Goal: Task Accomplishment & Management: Manage account settings

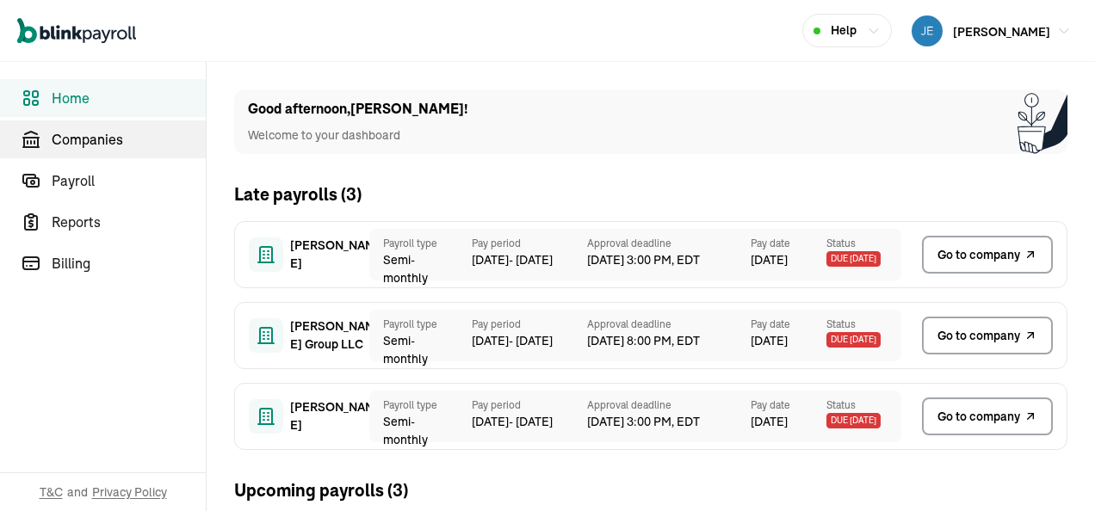
click at [101, 139] on span "Companies" at bounding box center [129, 139] width 154 height 21
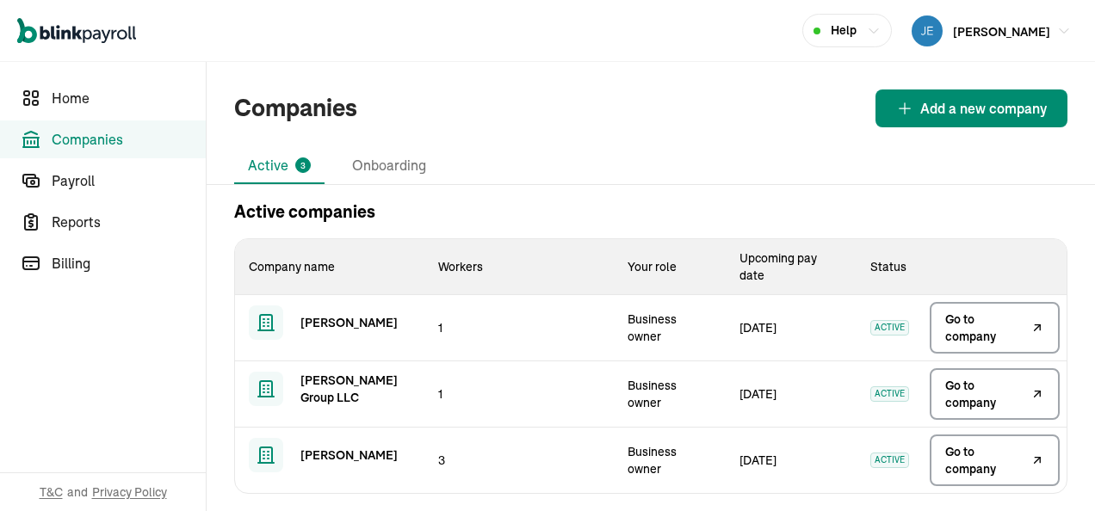
click at [1030, 325] on icon at bounding box center [1037, 328] width 14 height 21
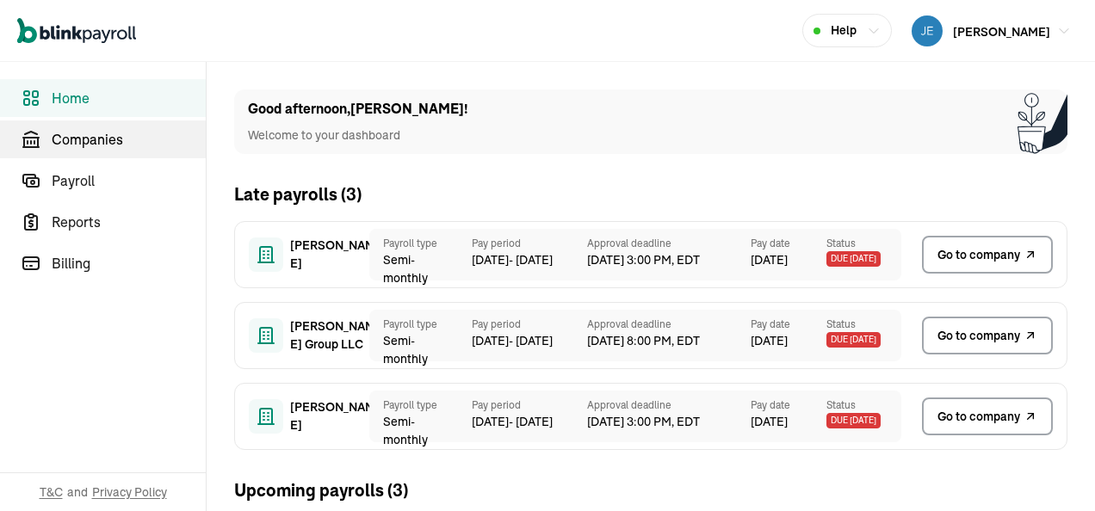
click at [101, 139] on span "Companies" at bounding box center [129, 139] width 154 height 21
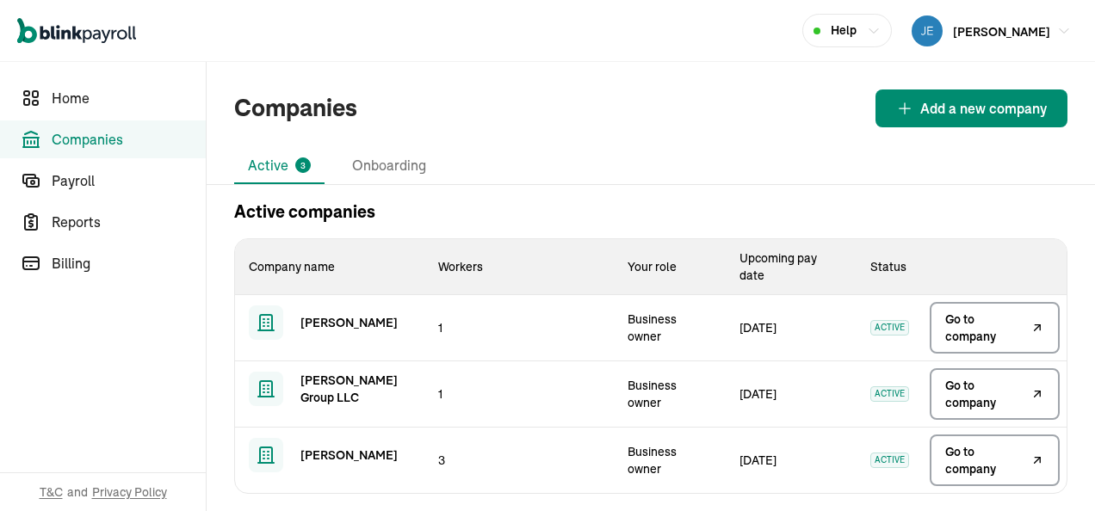
click at [1030, 325] on icon at bounding box center [1037, 328] width 14 height 21
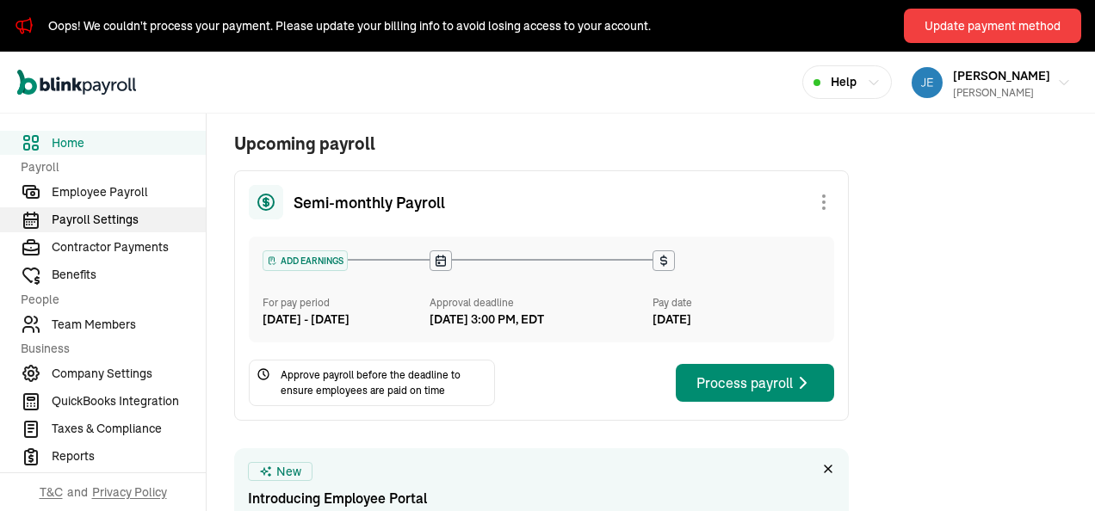
scroll to position [775, 0]
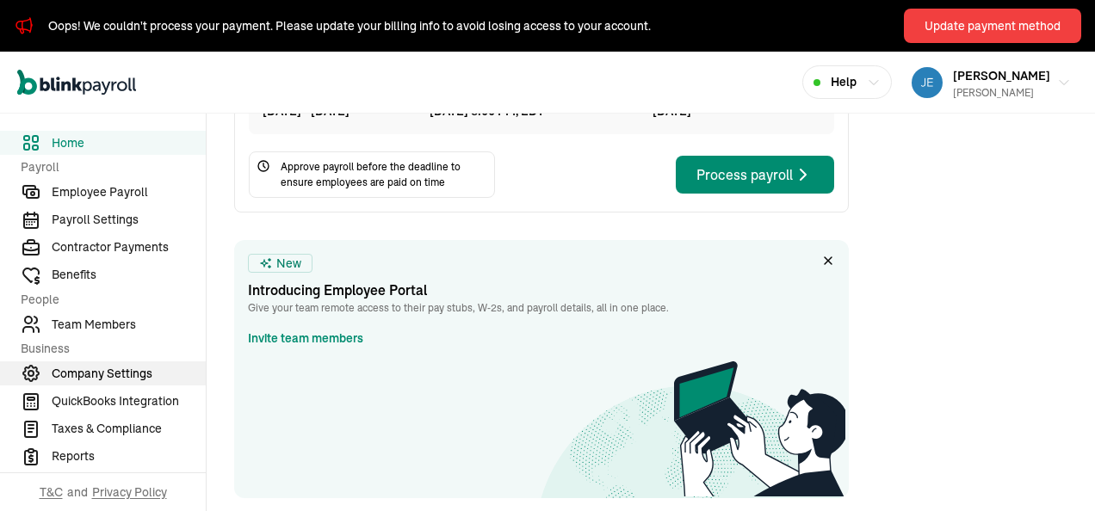
click at [133, 368] on span "Company Settings" at bounding box center [129, 374] width 154 height 18
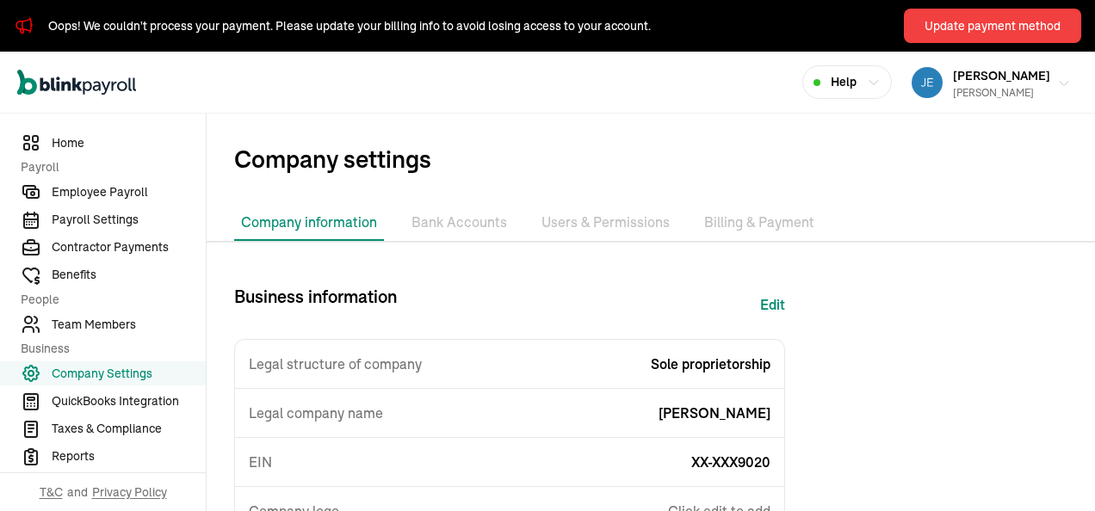
click at [964, 90] on div "Richard A Goldman Sr" at bounding box center [1001, 92] width 97 height 15
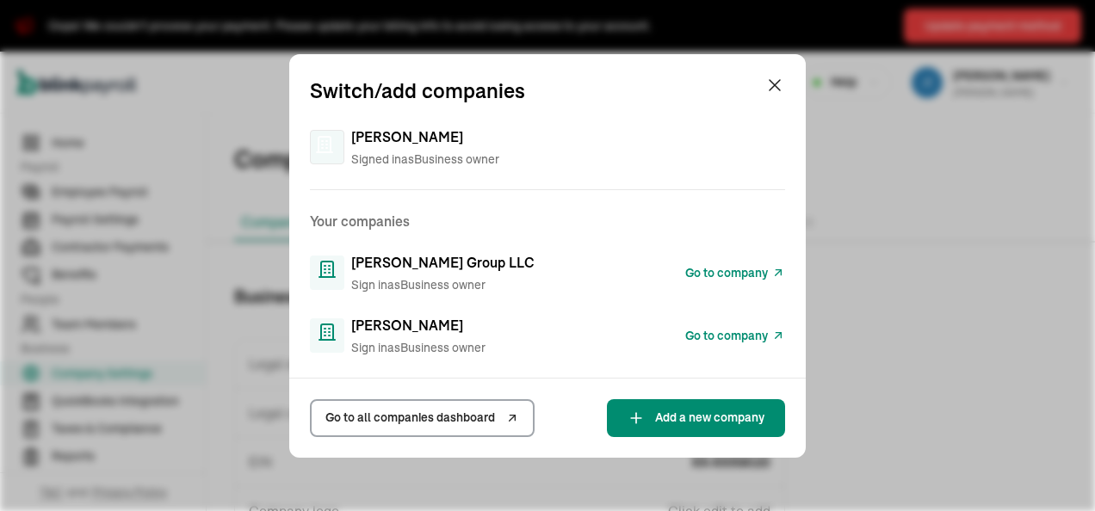
click at [731, 269] on span "Go to company" at bounding box center [726, 273] width 83 height 18
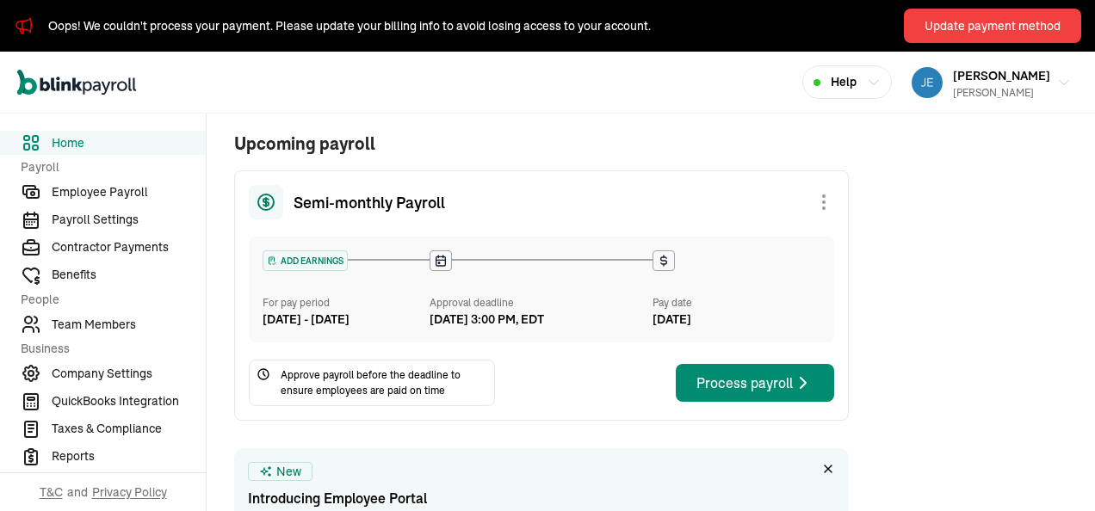
scroll to position [775, 0]
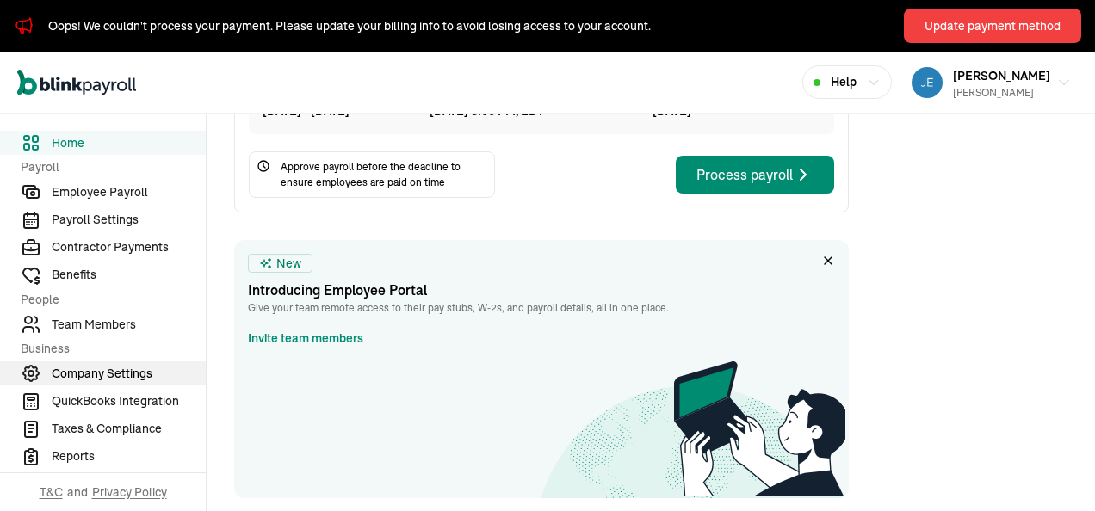
click at [133, 368] on span "Company Settings" at bounding box center [129, 374] width 154 height 18
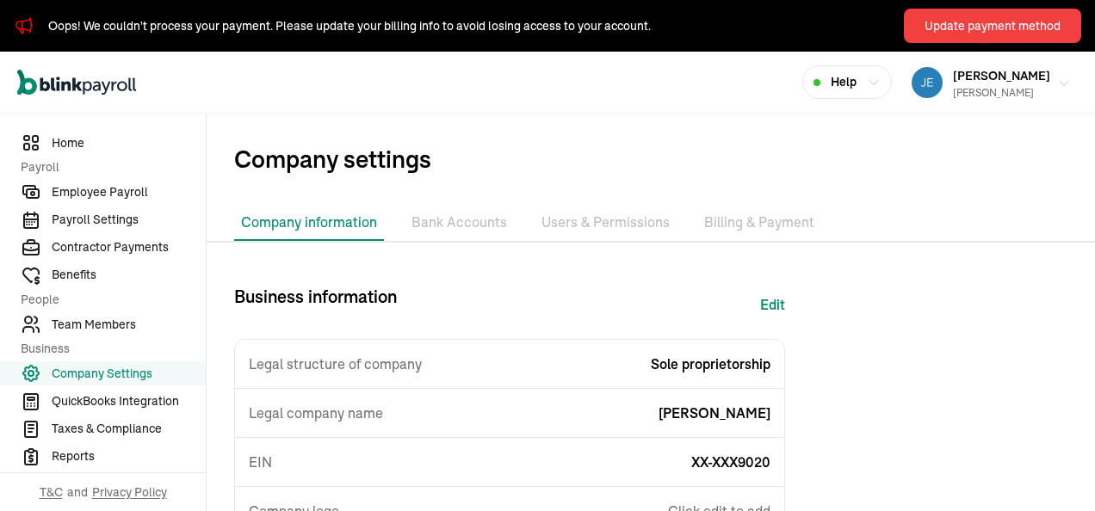
click at [964, 90] on div "[PERSON_NAME]" at bounding box center [1001, 92] width 97 height 15
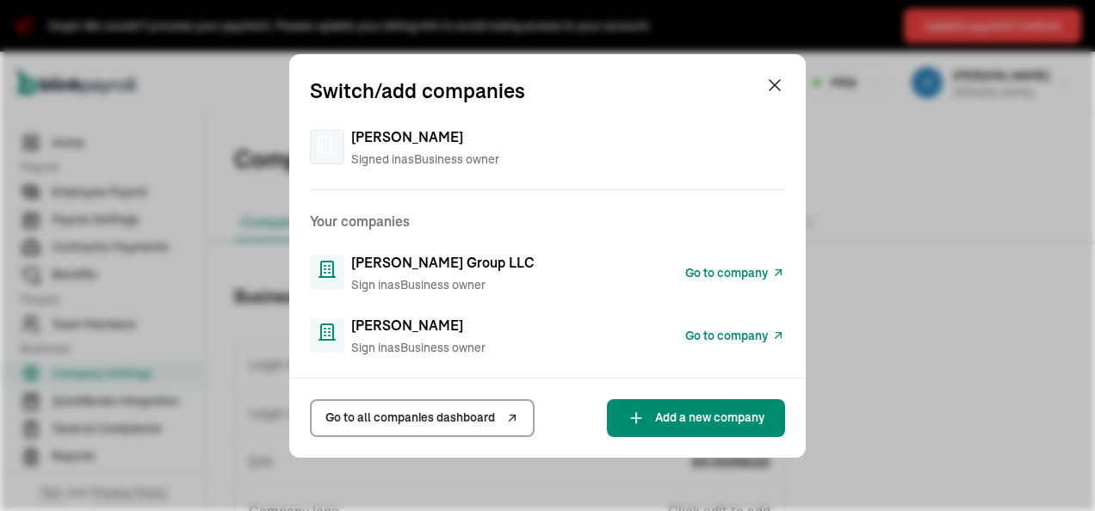
click at [731, 269] on span "Go to company" at bounding box center [726, 273] width 83 height 18
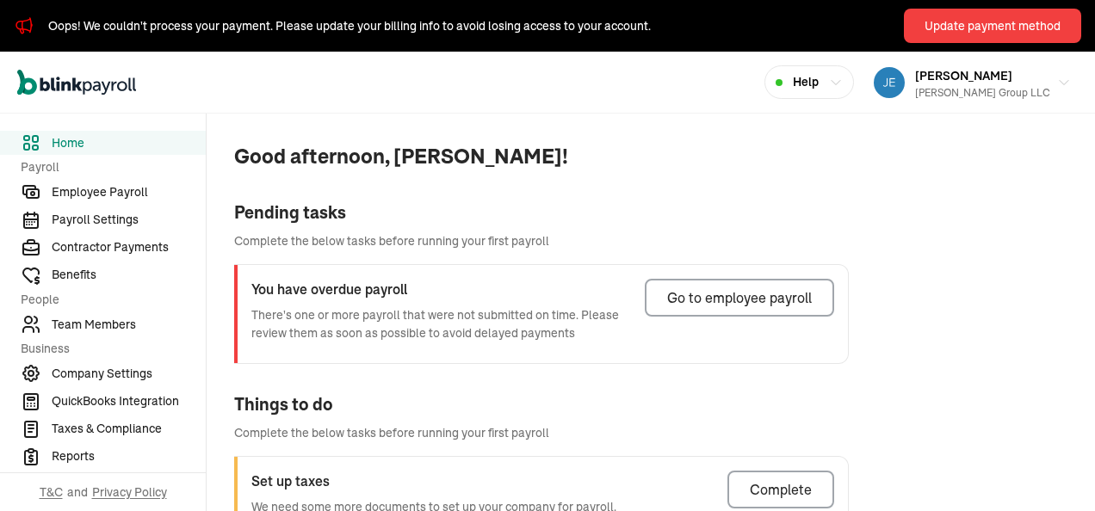
click at [943, 86] on div "[PERSON_NAME] Group LLC" at bounding box center [982, 92] width 135 height 15
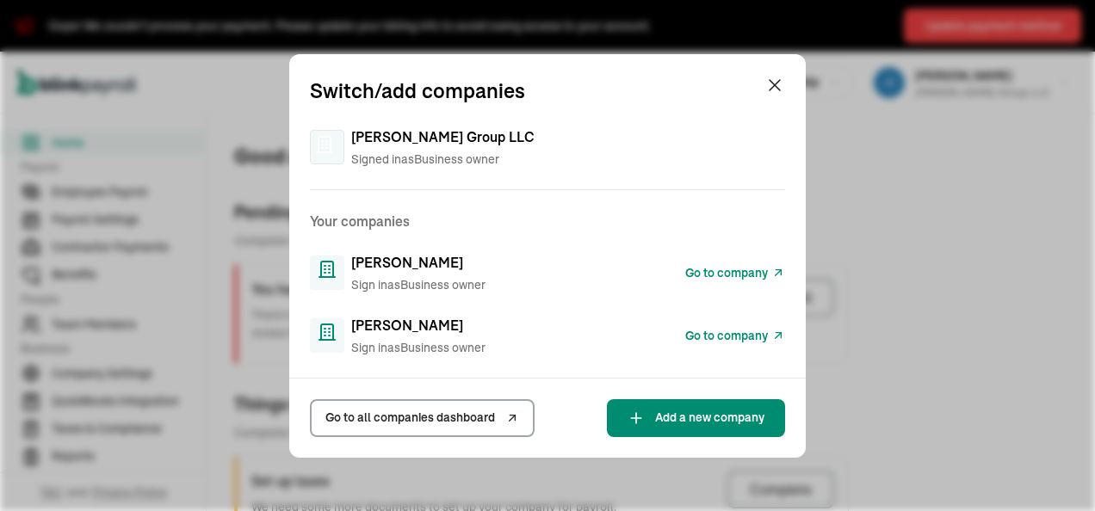
click at [413, 340] on span "Sign in as Business owner" at bounding box center [418, 348] width 134 height 18
click at [389, 324] on span "[PERSON_NAME]" at bounding box center [407, 325] width 112 height 21
click at [447, 325] on span "[PERSON_NAME]" at bounding box center [407, 325] width 112 height 21
click at [331, 333] on icon at bounding box center [327, 332] width 21 height 21
click at [729, 335] on span "Go to company" at bounding box center [726, 336] width 83 height 18
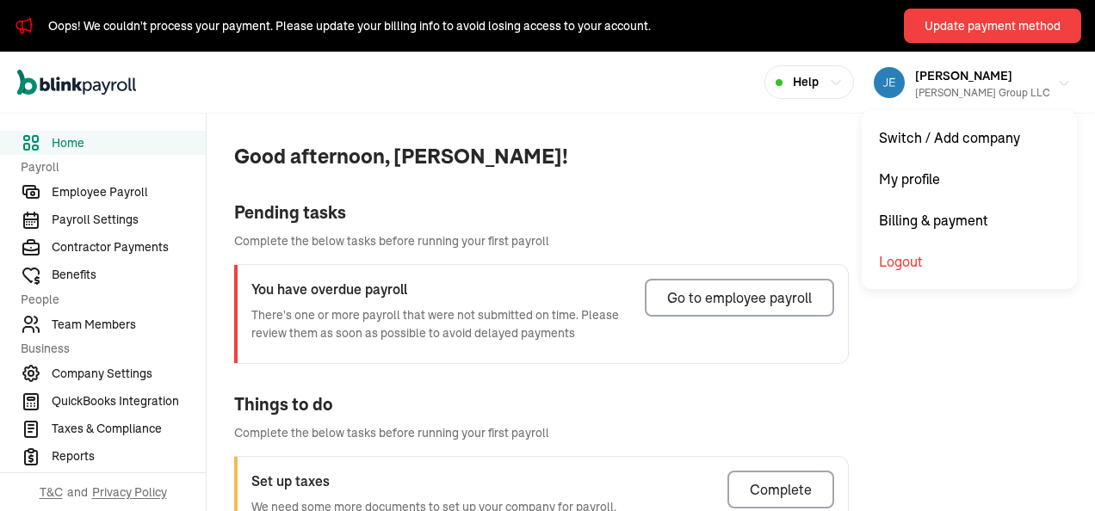
click at [943, 86] on div "[PERSON_NAME] Group LLC" at bounding box center [982, 92] width 135 height 15
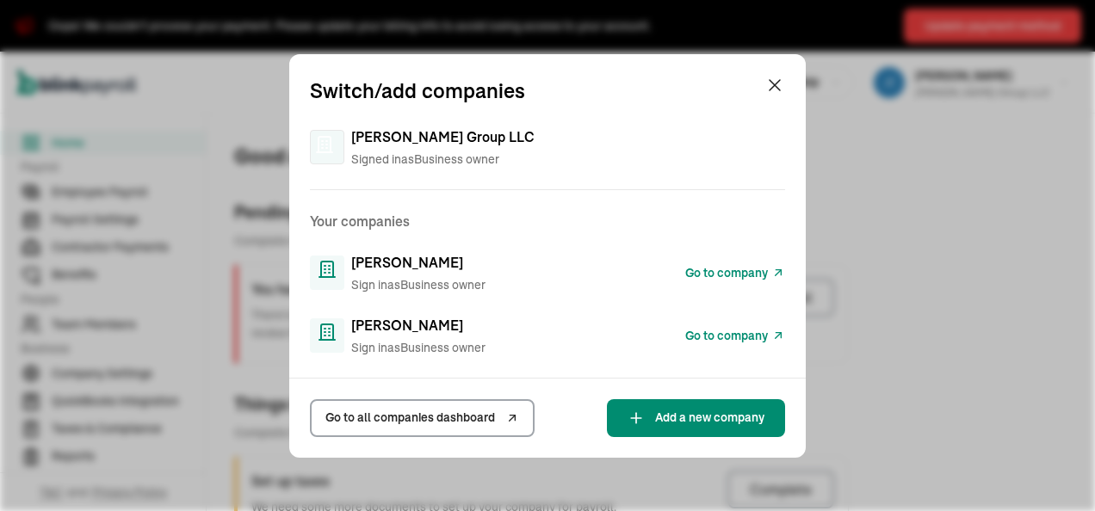
click at [413, 340] on span "Sign in as Business owner" at bounding box center [418, 348] width 134 height 18
click at [389, 324] on span "[PERSON_NAME]" at bounding box center [407, 325] width 112 height 21
click at [447, 325] on span "[PERSON_NAME]" at bounding box center [407, 325] width 112 height 21
click at [331, 333] on icon at bounding box center [327, 332] width 21 height 21
click at [729, 335] on span "Go to company" at bounding box center [726, 336] width 83 height 18
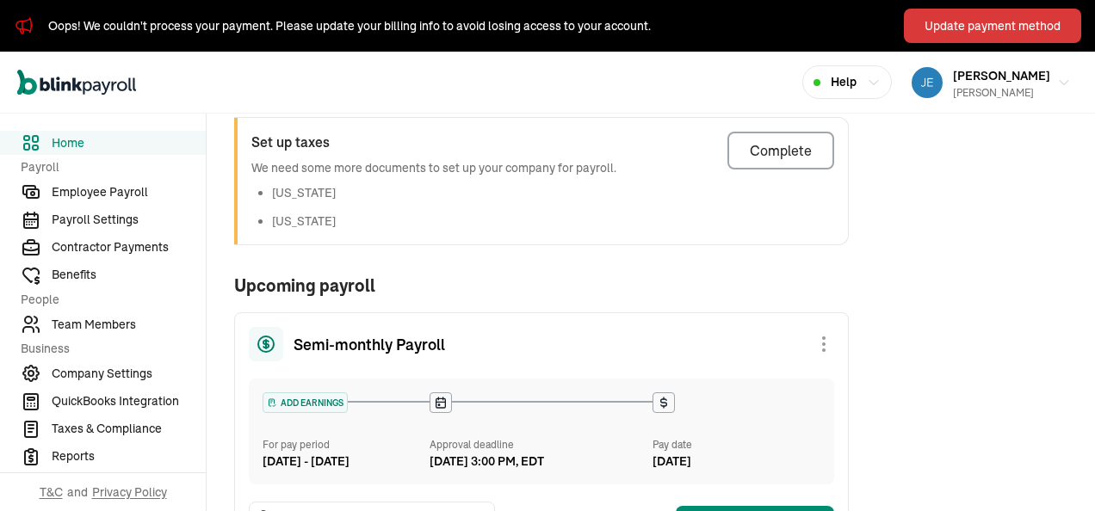
scroll to position [86, 0]
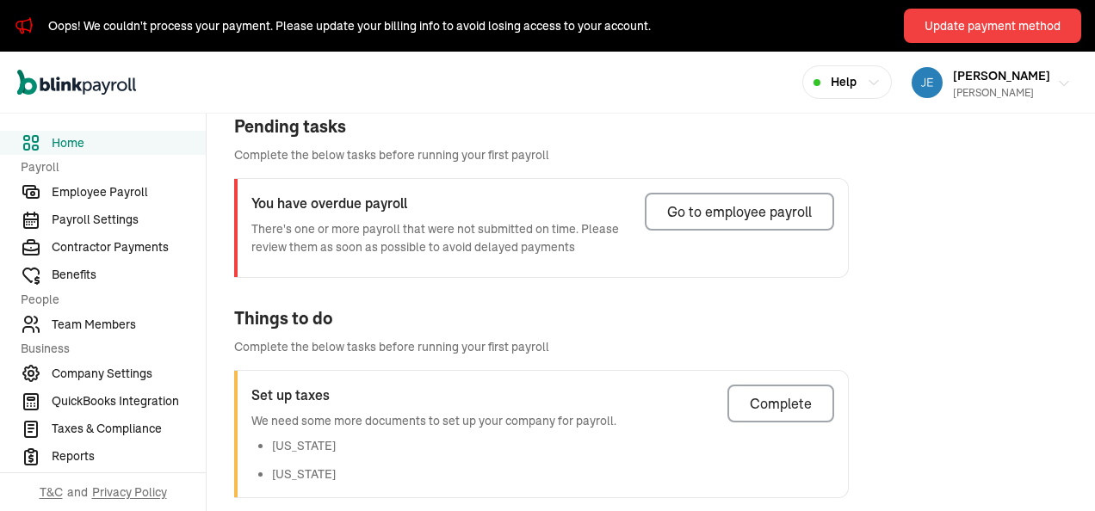
click at [972, 91] on div "[PERSON_NAME]" at bounding box center [1001, 92] width 97 height 15
click at [777, 105] on div "Open main menu Help [PERSON_NAME] [PERSON_NAME]" at bounding box center [547, 83] width 1095 height 62
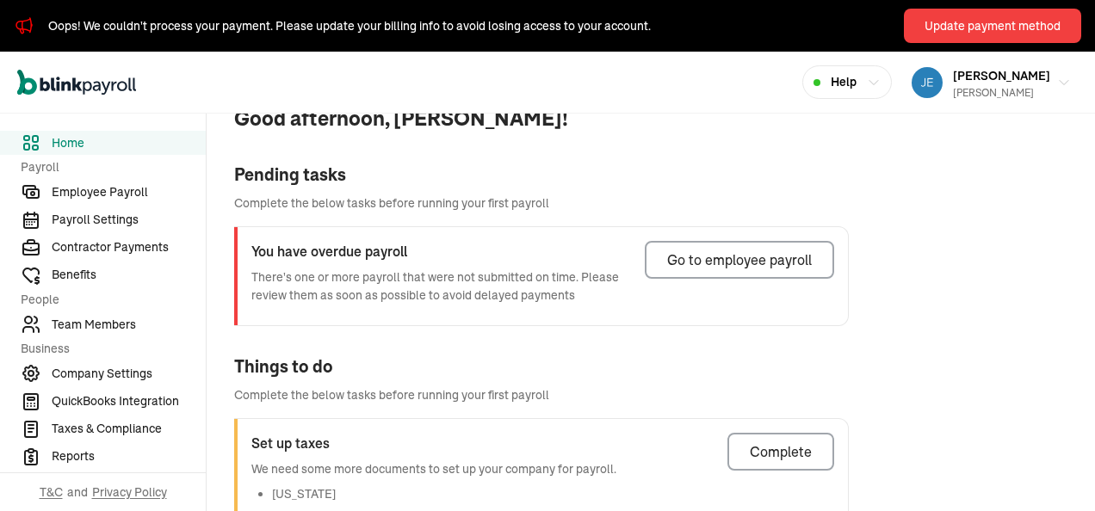
scroll to position [28, 0]
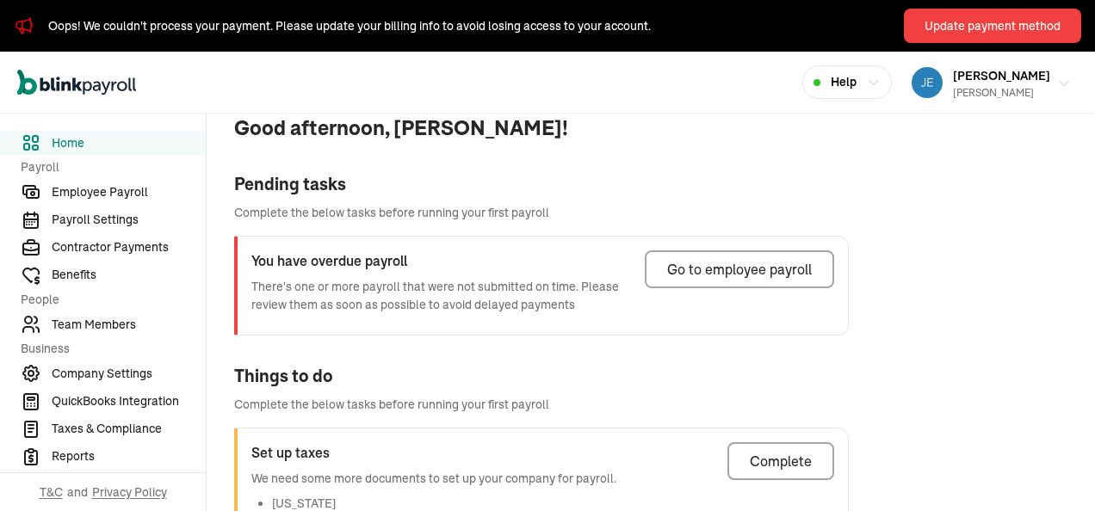
click at [694, 181] on div "Pending tasks" at bounding box center [541, 184] width 615 height 26
click at [971, 76] on span "[PERSON_NAME]" at bounding box center [1001, 75] width 97 height 15
click at [119, 374] on span "Company Settings" at bounding box center [129, 374] width 154 height 18
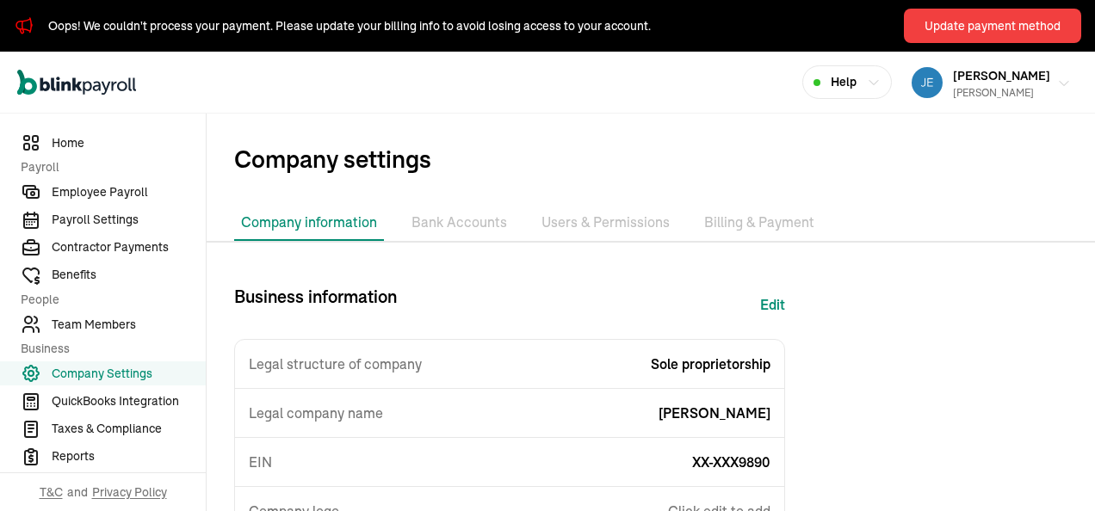
click at [966, 88] on div "Mark J. Krowiak" at bounding box center [1001, 92] width 97 height 15
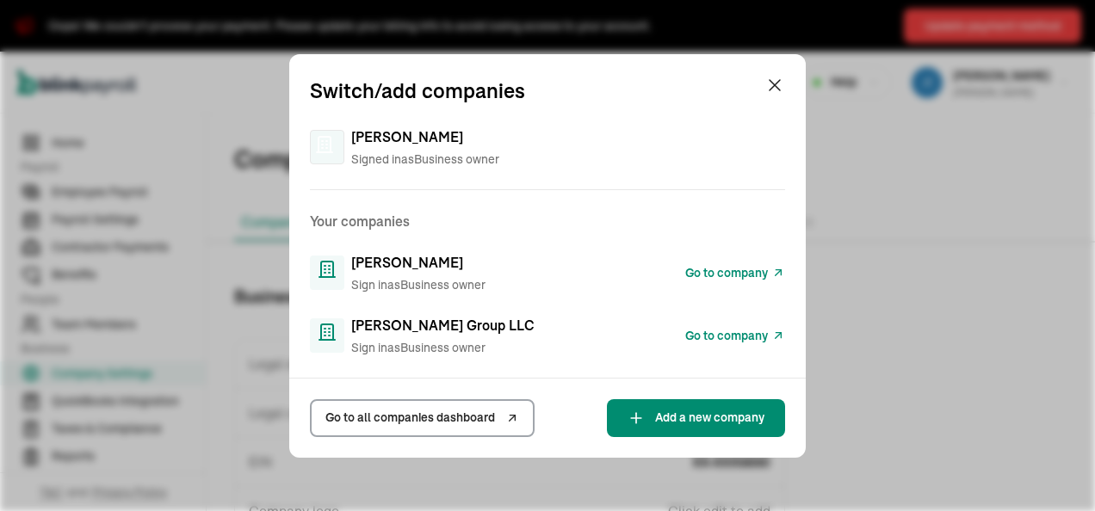
click at [719, 334] on span "Go to company" at bounding box center [726, 336] width 83 height 18
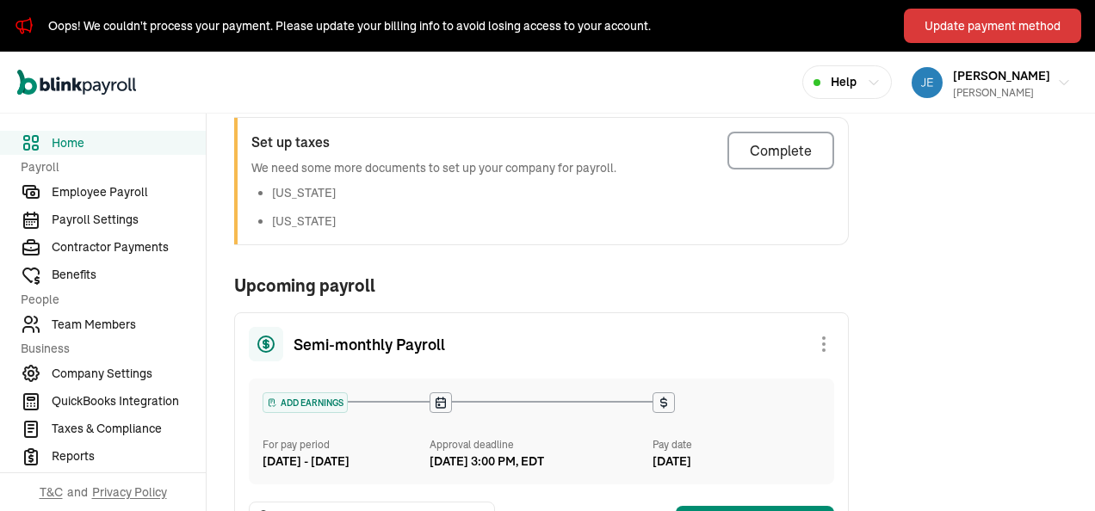
scroll to position [86, 0]
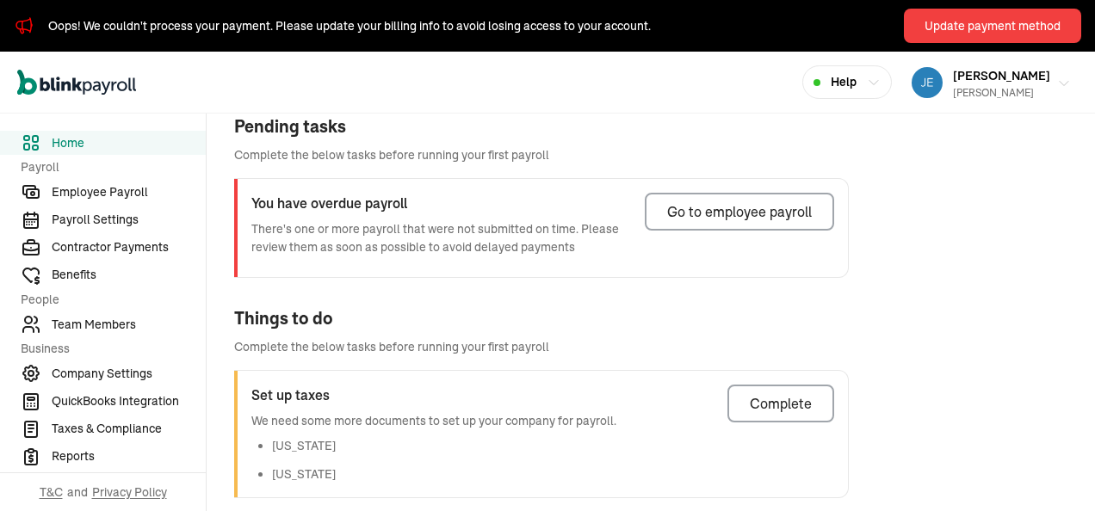
click at [972, 91] on div "[PERSON_NAME]" at bounding box center [1001, 92] width 97 height 15
click at [777, 105] on div "Open main menu Help [PERSON_NAME] [PERSON_NAME]" at bounding box center [547, 83] width 1095 height 62
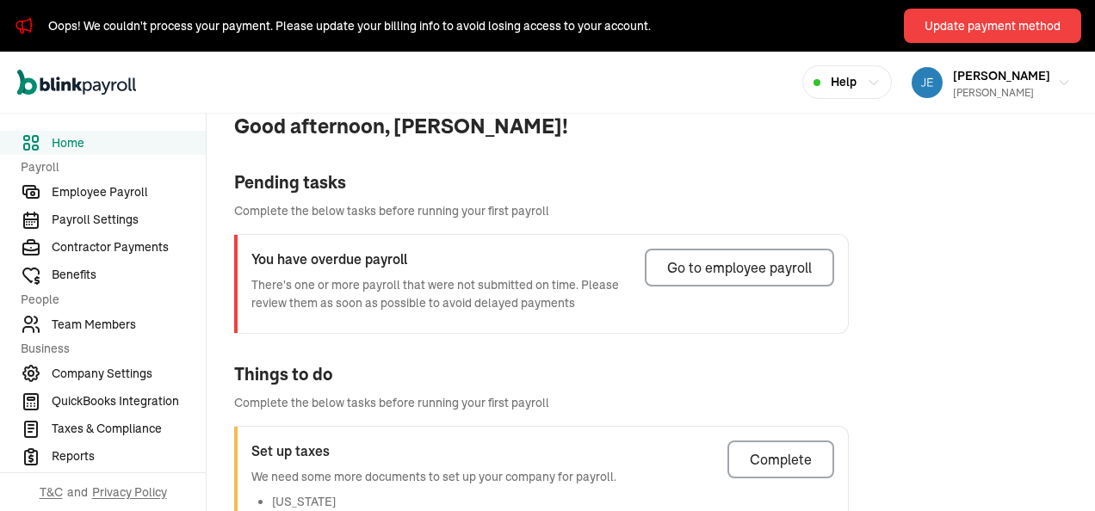
scroll to position [28, 0]
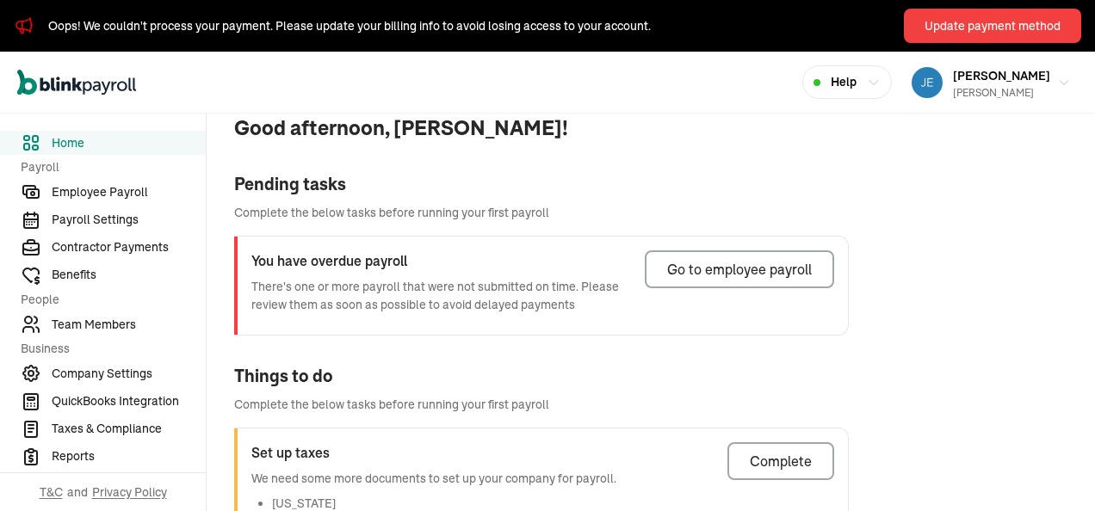
click at [694, 181] on div "Pending tasks" at bounding box center [541, 184] width 615 height 26
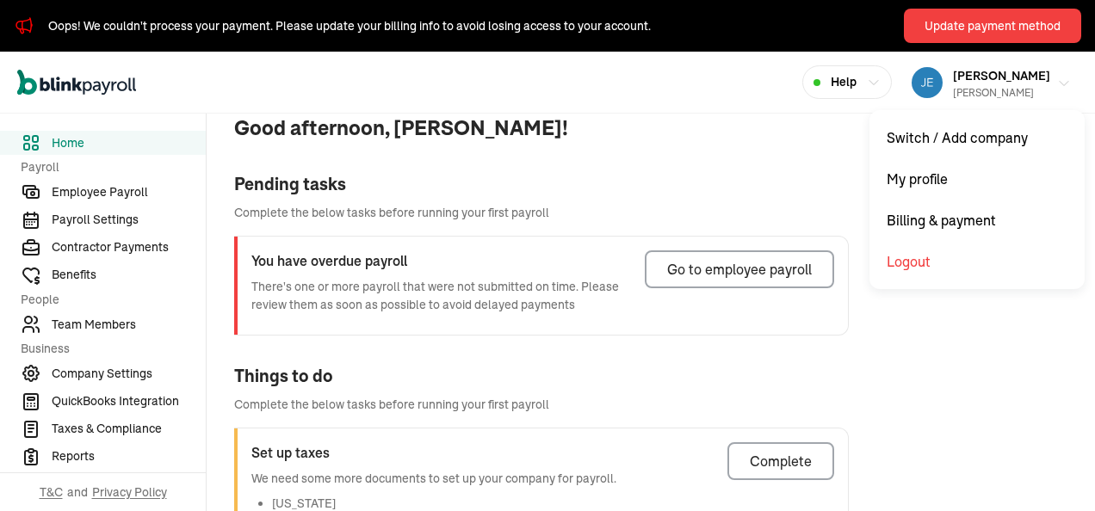
click at [971, 76] on span "[PERSON_NAME]" at bounding box center [1001, 75] width 97 height 15
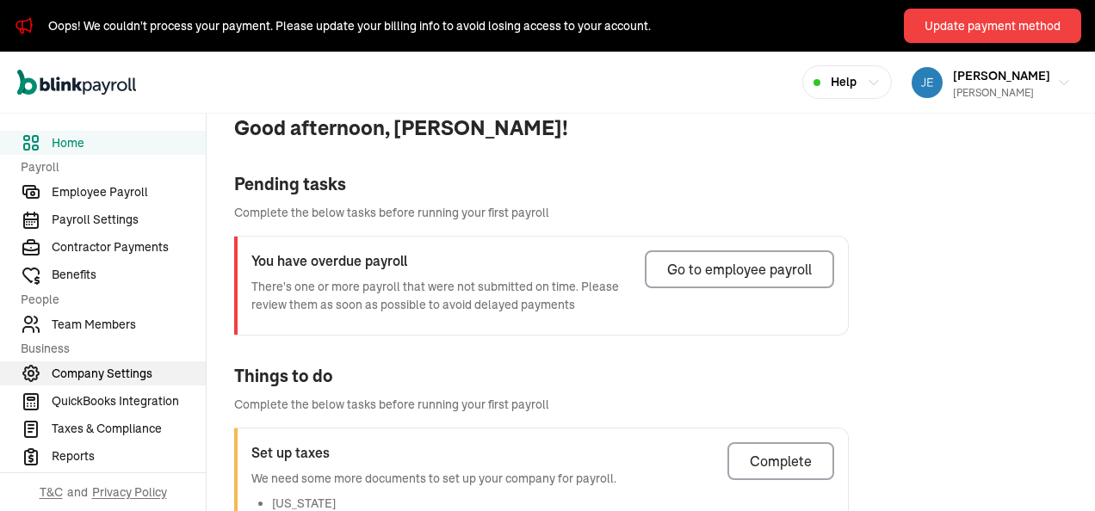
click at [119, 374] on span "Company Settings" at bounding box center [129, 374] width 154 height 18
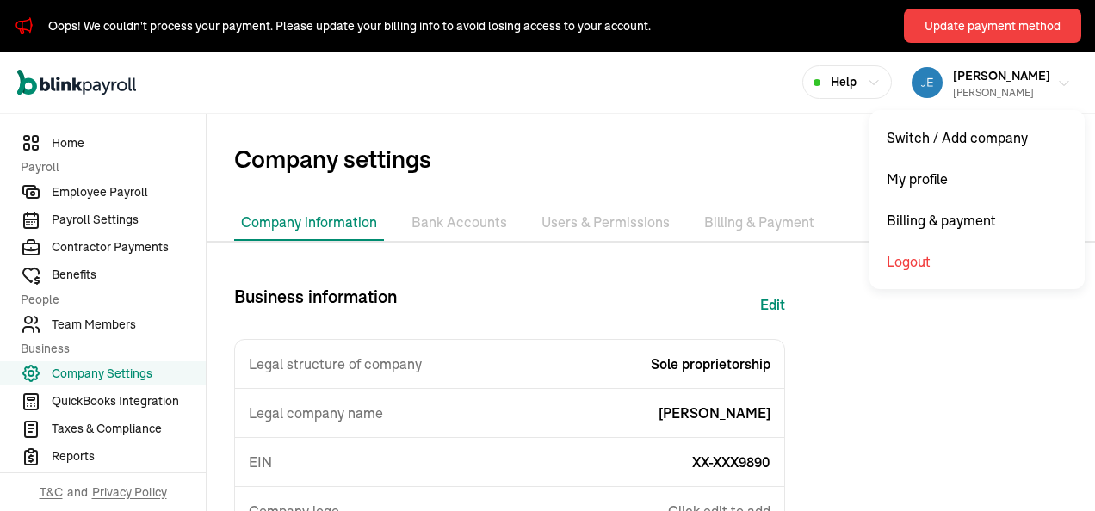
click at [966, 88] on div "[PERSON_NAME]" at bounding box center [1001, 92] width 97 height 15
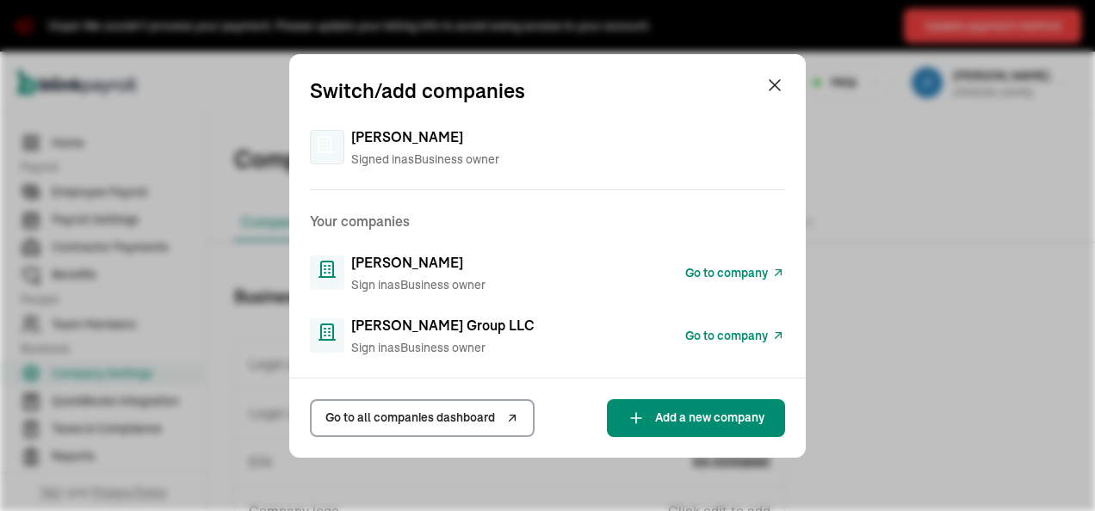
click at [719, 334] on span "Go to company" at bounding box center [726, 336] width 83 height 18
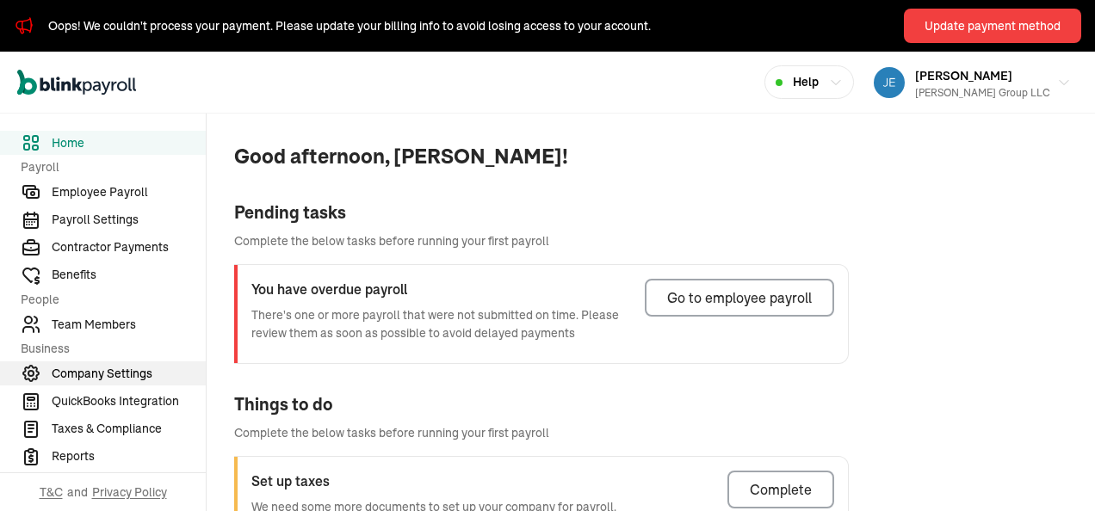
click at [133, 370] on span "Company Settings" at bounding box center [129, 374] width 154 height 18
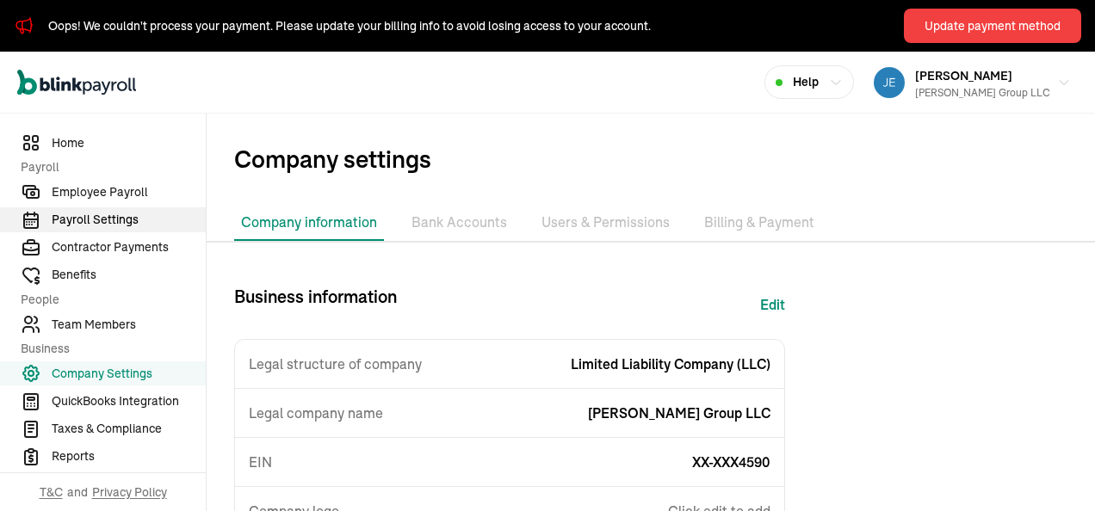
click at [117, 219] on span "Payroll Settings" at bounding box center [129, 220] width 154 height 18
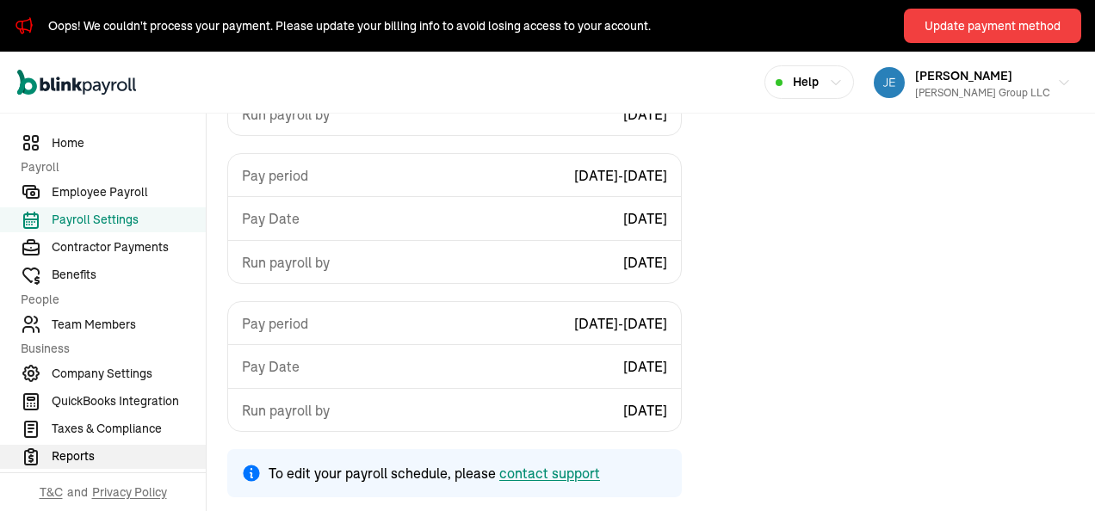
click at [72, 455] on span "Reports" at bounding box center [129, 457] width 154 height 18
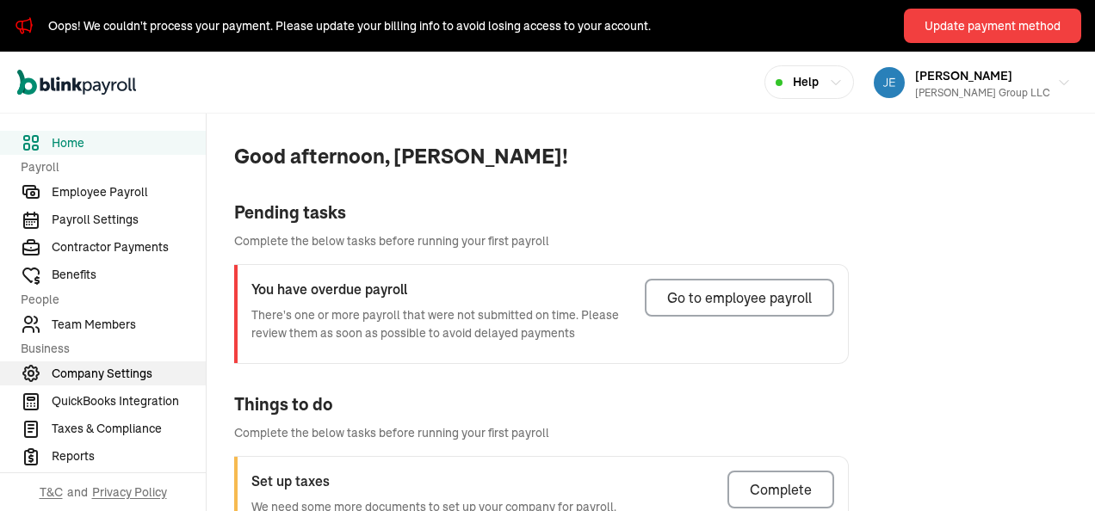
click at [133, 370] on span "Company Settings" at bounding box center [129, 374] width 154 height 18
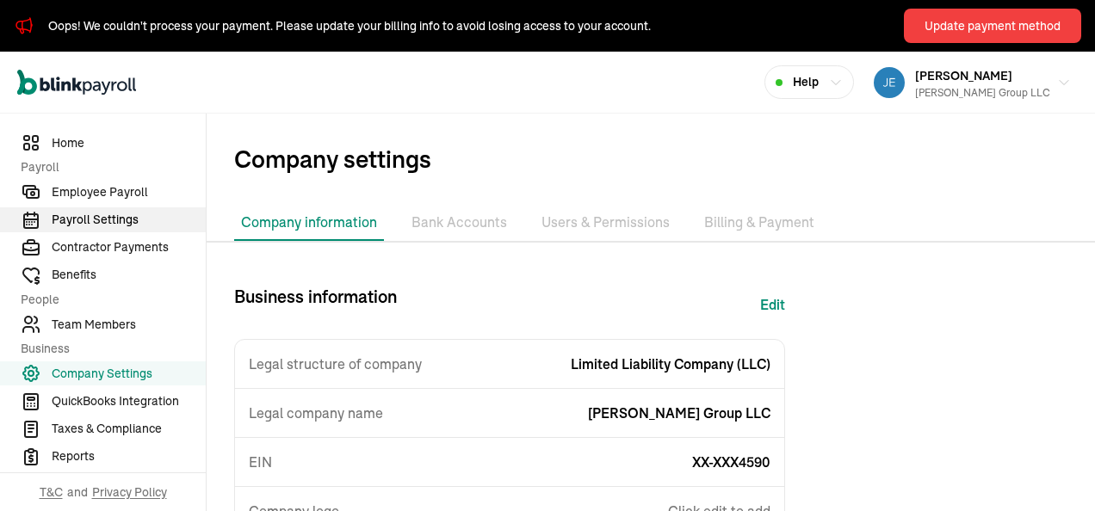
click at [117, 219] on span "Payroll Settings" at bounding box center [129, 220] width 154 height 18
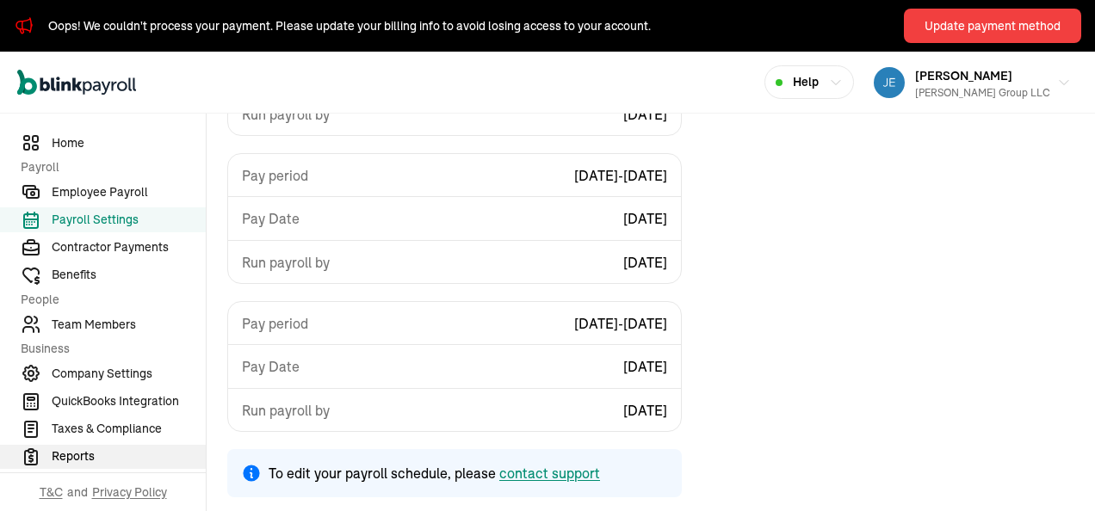
click at [72, 455] on span "Reports" at bounding box center [129, 457] width 154 height 18
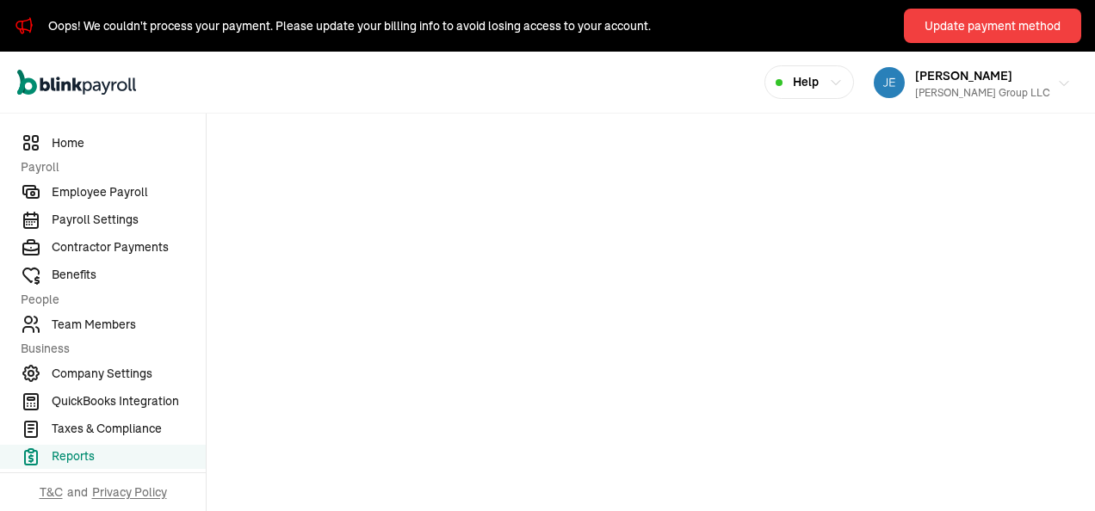
click at [762, 85] on div "[PERSON_NAME] Group LLC" at bounding box center [982, 92] width 135 height 15
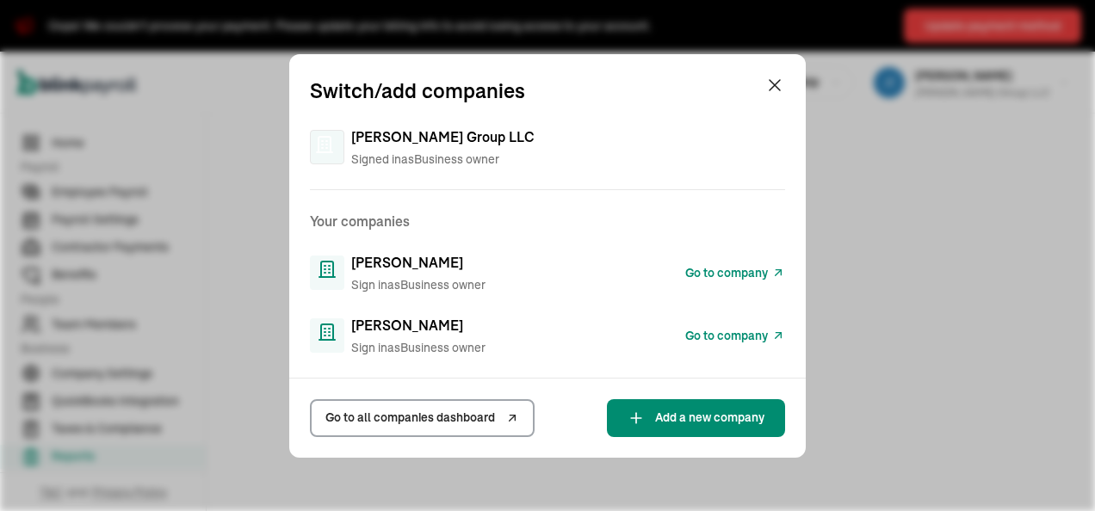
click at [718, 273] on span "Go to company" at bounding box center [726, 273] width 83 height 18
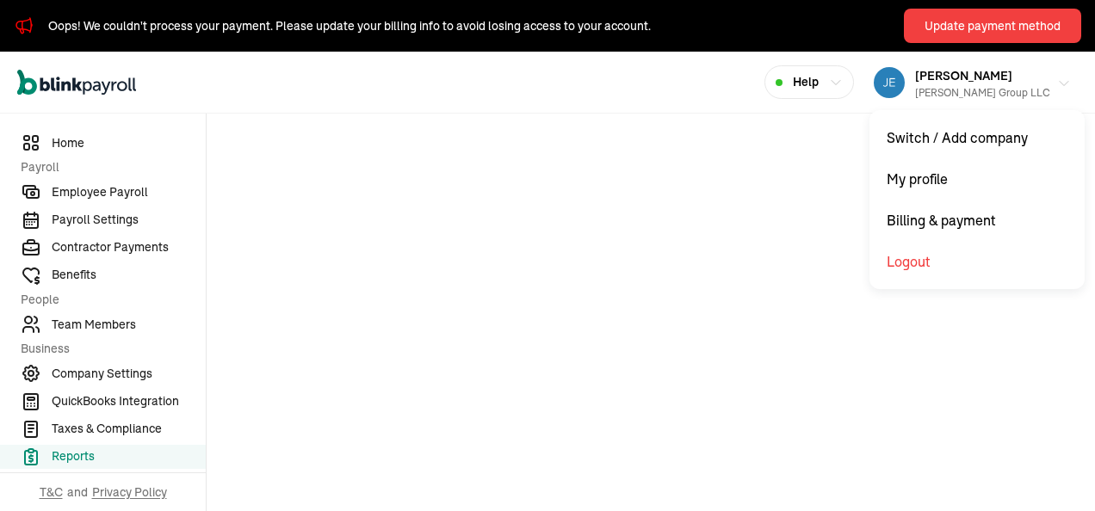
click at [762, 85] on div "[PERSON_NAME] Group LLC" at bounding box center [982, 92] width 135 height 15
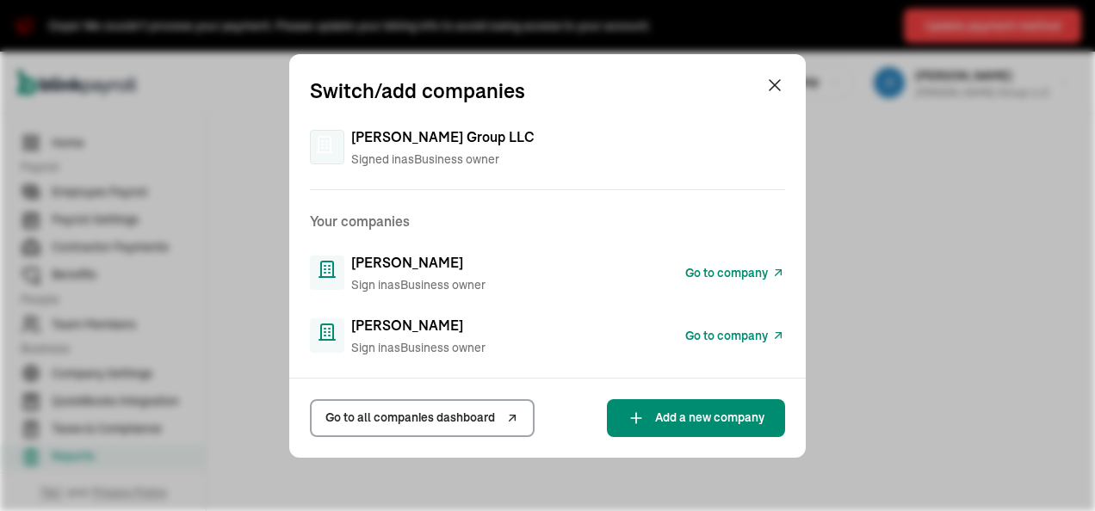
click at [718, 273] on span "Go to company" at bounding box center [726, 273] width 83 height 18
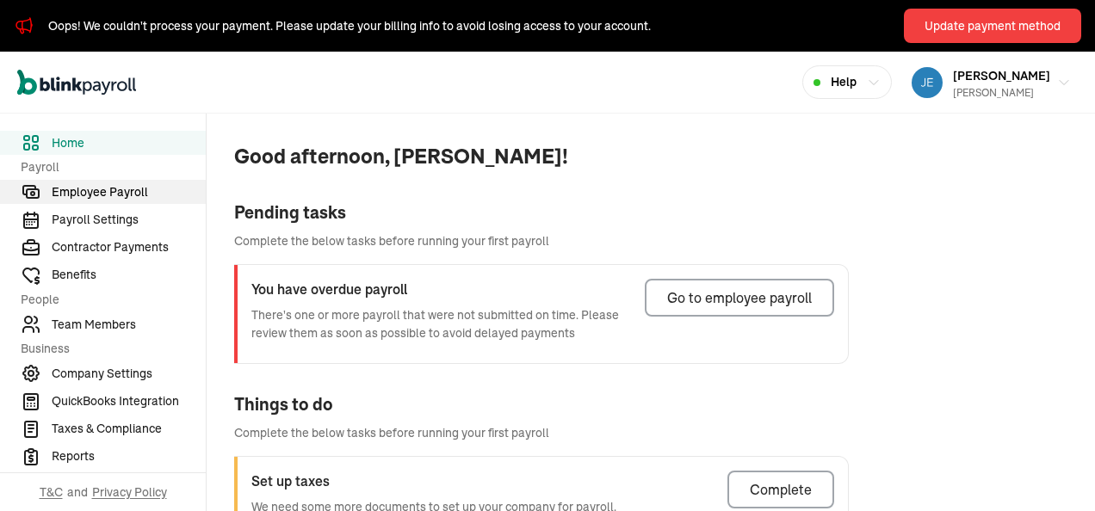
click at [119, 185] on span "Employee Payroll" at bounding box center [129, 192] width 154 height 18
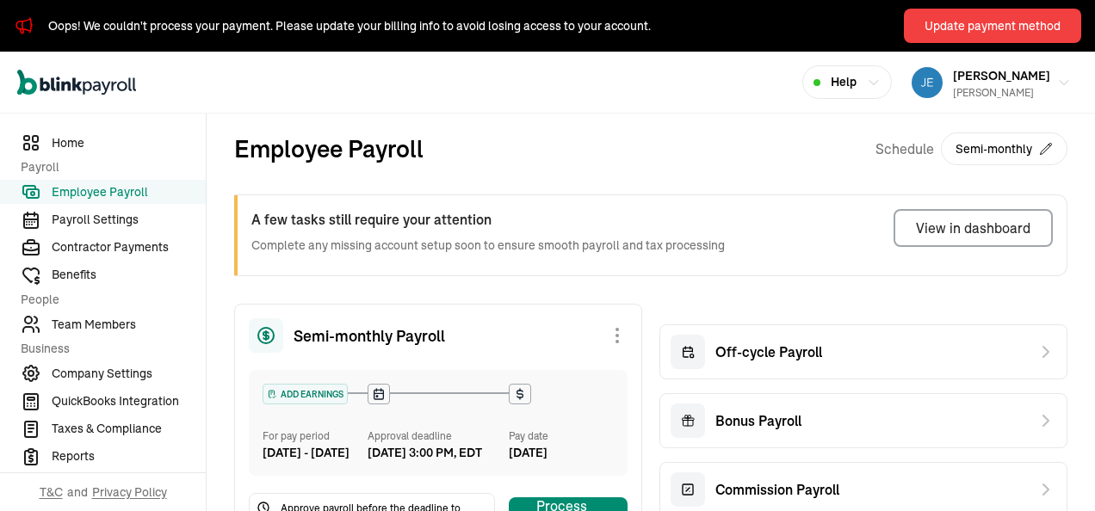
scroll to position [86, 0]
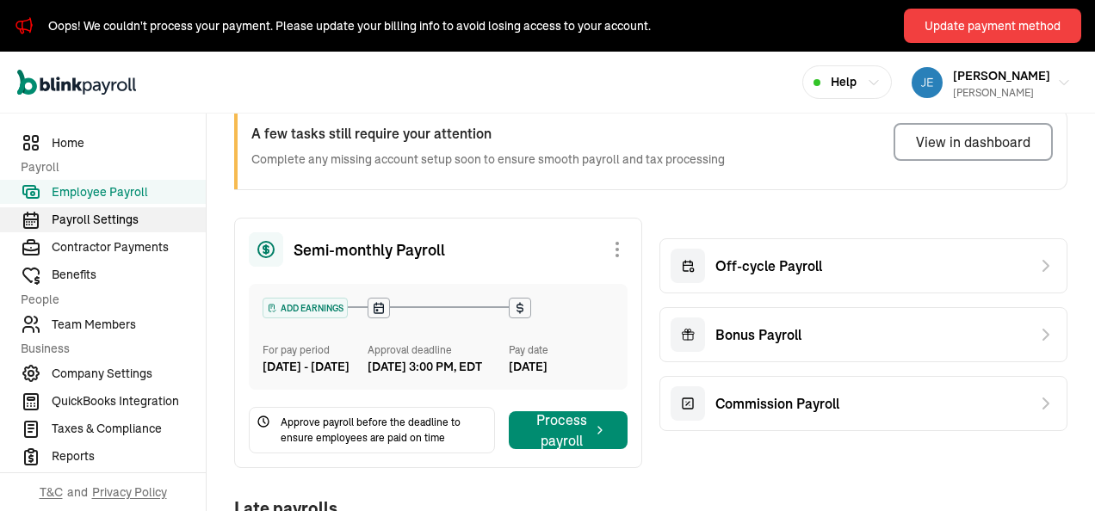
click at [124, 216] on span "Payroll Settings" at bounding box center [129, 220] width 154 height 18
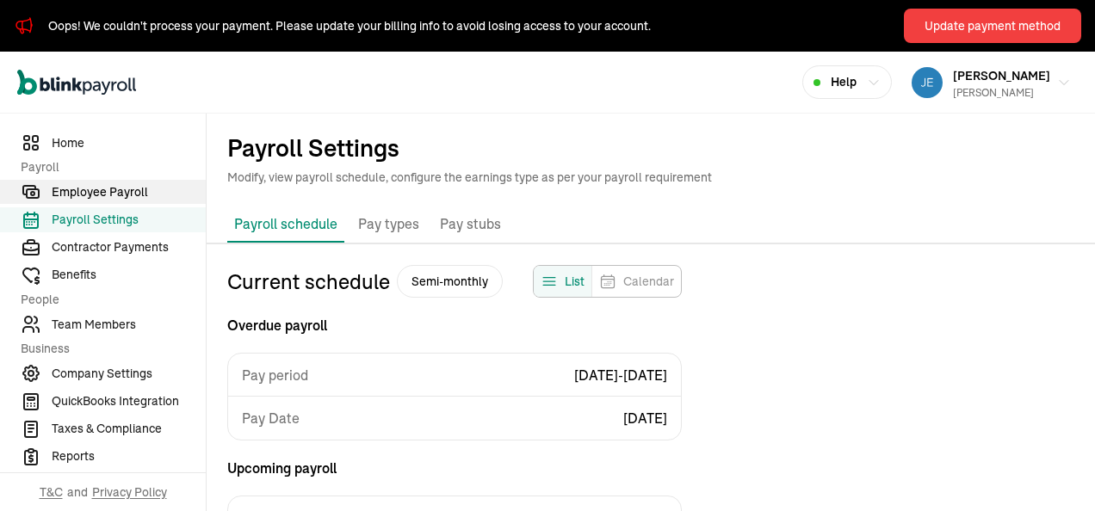
click at [133, 189] on span "Employee Payroll" at bounding box center [129, 192] width 154 height 18
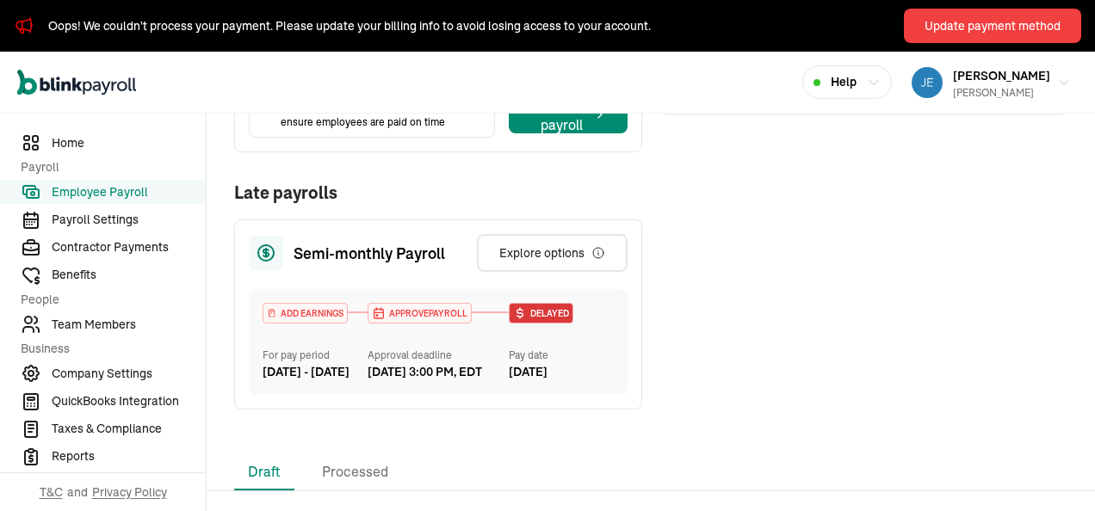
scroll to position [516, 0]
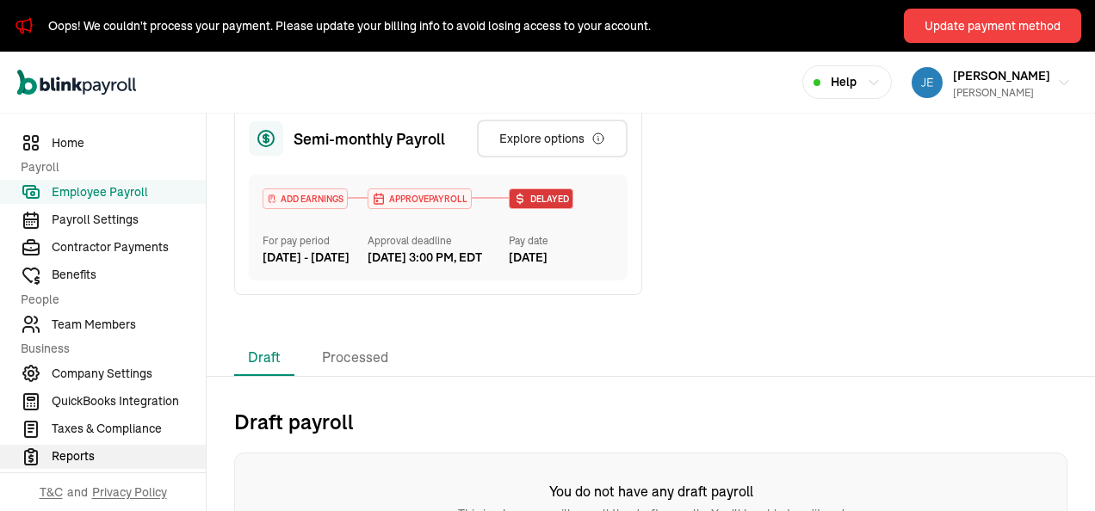
click at [83, 454] on span "Reports" at bounding box center [129, 457] width 154 height 18
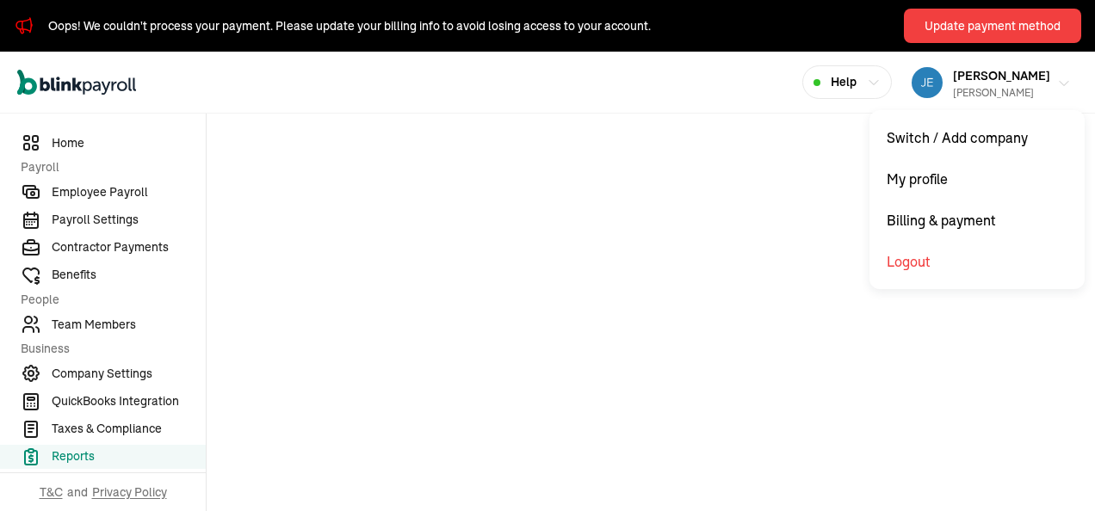
click at [969, 64] on button "[PERSON_NAME] [PERSON_NAME]" at bounding box center [991, 82] width 173 height 43
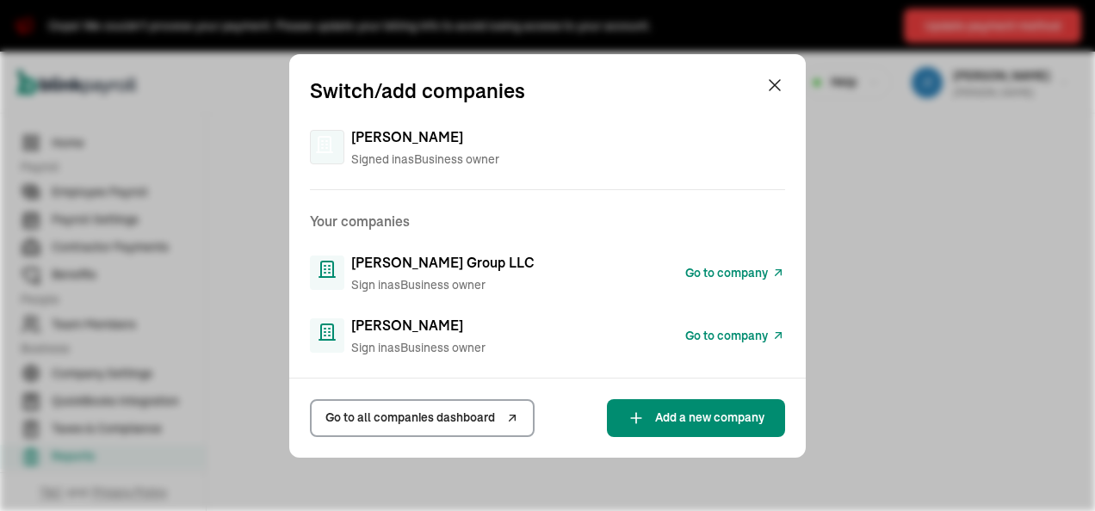
drag, startPoint x: 390, startPoint y: 337, endPoint x: 399, endPoint y: 340, distance: 9.3
click at [393, 337] on div "[PERSON_NAME] Sign in as Business owner" at bounding box center [418, 336] width 134 height 42
click at [745, 331] on span "Go to company" at bounding box center [726, 336] width 83 height 18
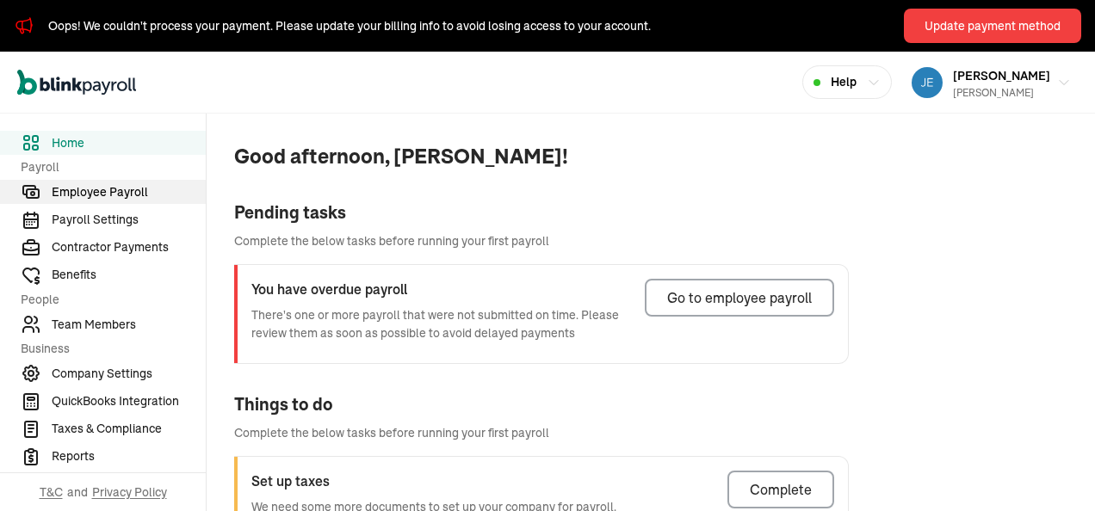
click at [119, 185] on span "Employee Payroll" at bounding box center [129, 192] width 154 height 18
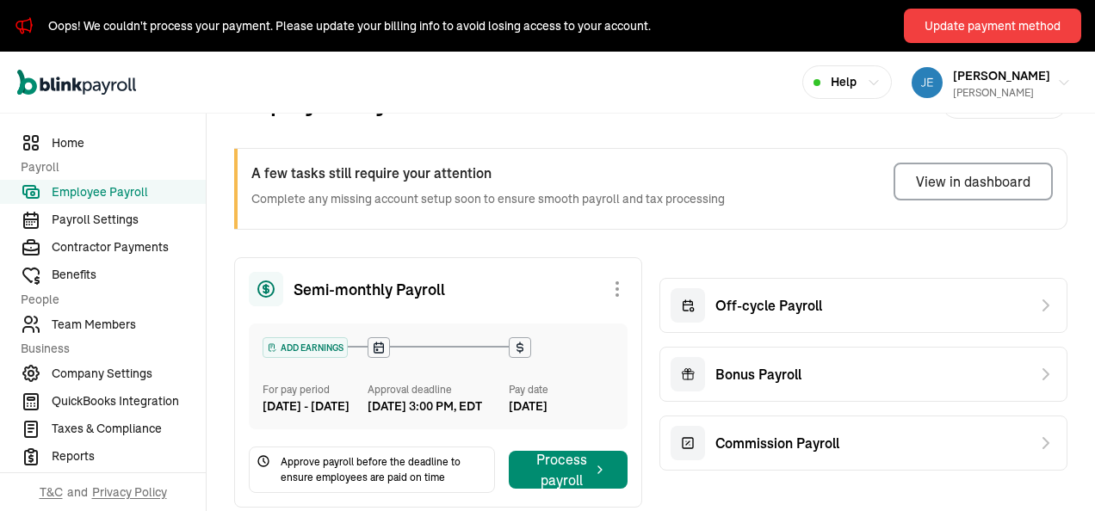
scroll to position [86, 0]
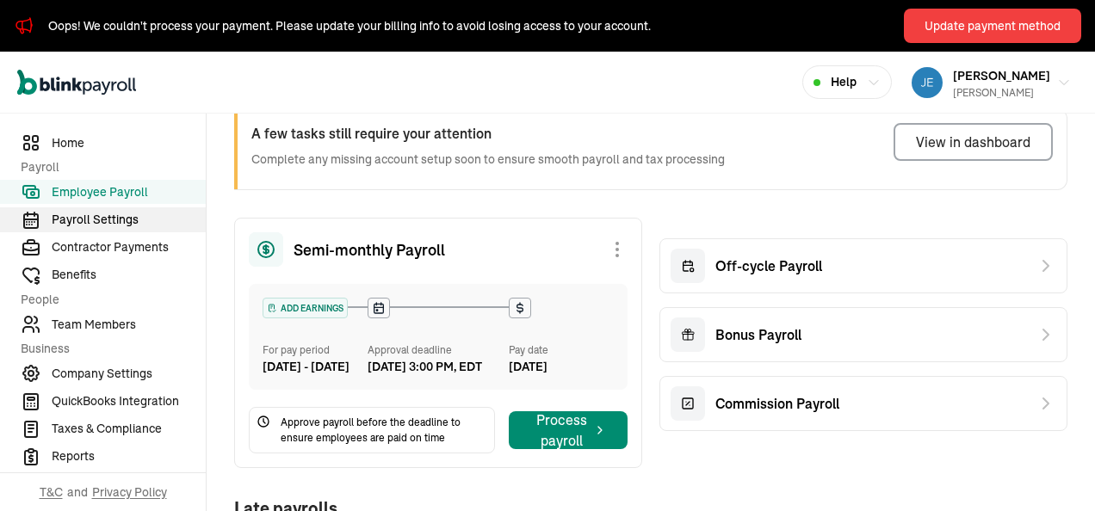
click at [124, 216] on span "Payroll Settings" at bounding box center [129, 220] width 154 height 18
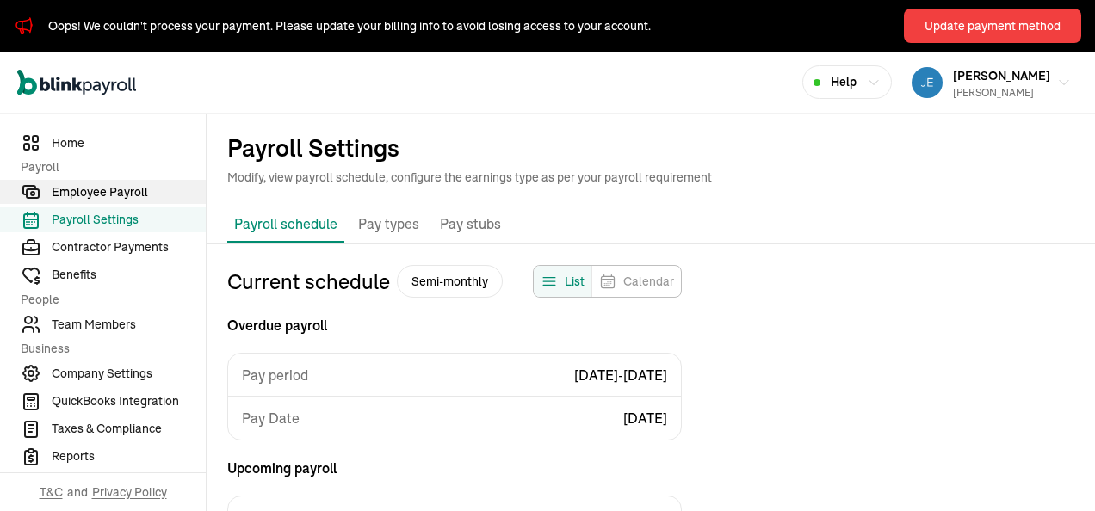
click at [133, 189] on span "Employee Payroll" at bounding box center [129, 192] width 154 height 18
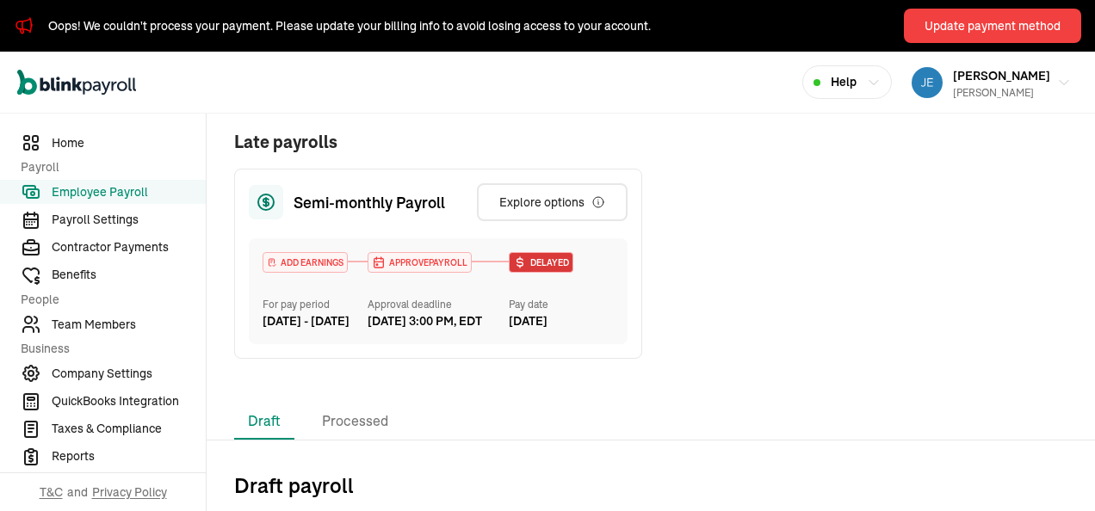
scroll to position [516, 0]
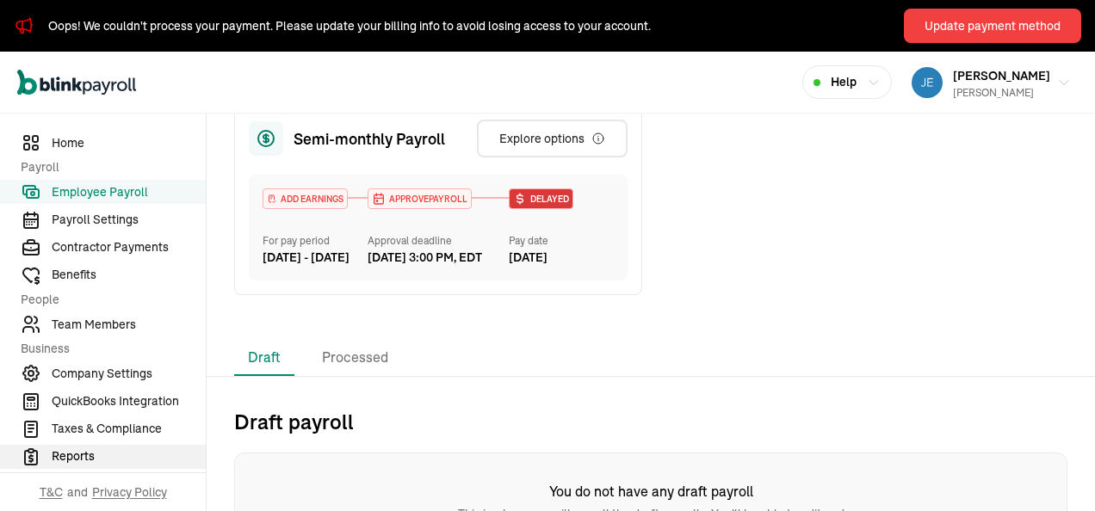
click at [83, 454] on span "Reports" at bounding box center [129, 457] width 154 height 18
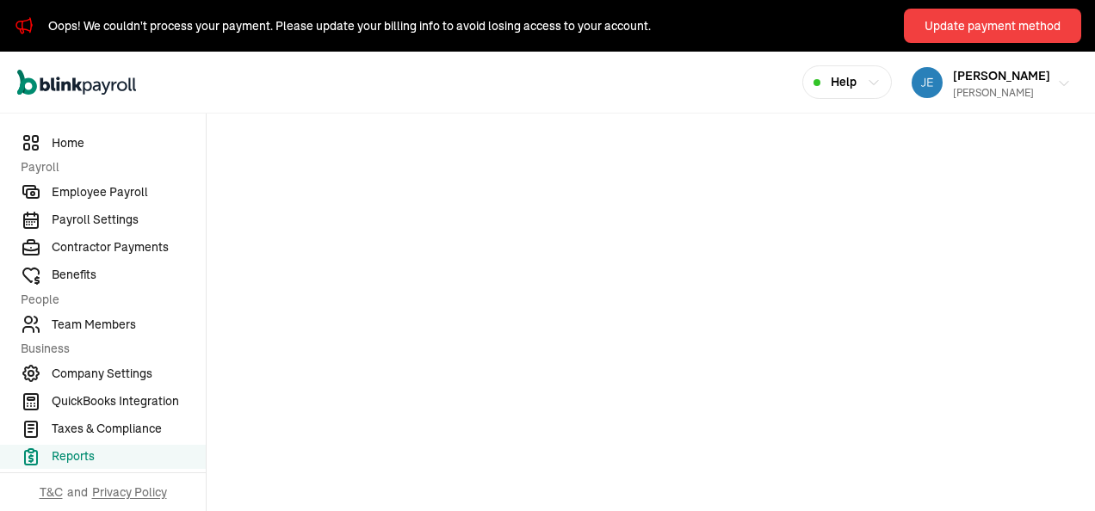
click at [969, 64] on button "JEAN ROMANO Richard A Goldman Sr" at bounding box center [991, 82] width 173 height 43
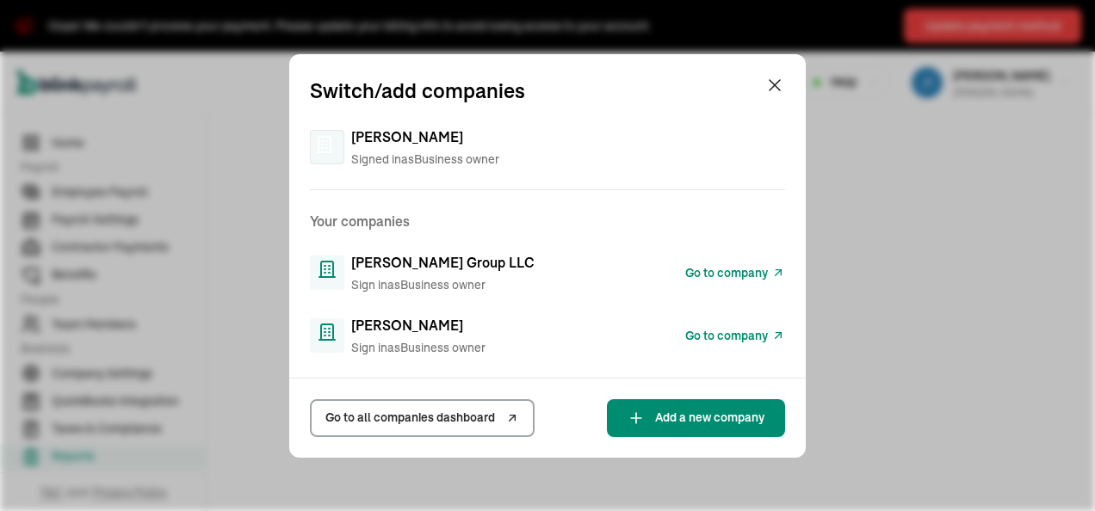
drag, startPoint x: 390, startPoint y: 337, endPoint x: 399, endPoint y: 340, distance: 9.3
click at [393, 337] on div "Mark J. Krowiak Sign in as Business owner" at bounding box center [418, 336] width 134 height 42
click at [745, 331] on span "Go to company" at bounding box center [726, 336] width 83 height 18
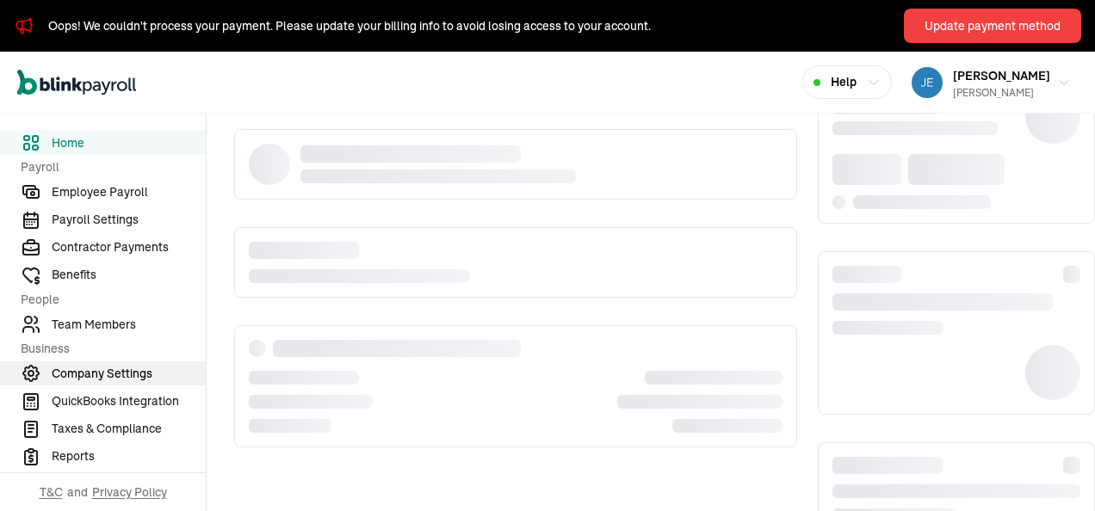
scroll to position [157, 0]
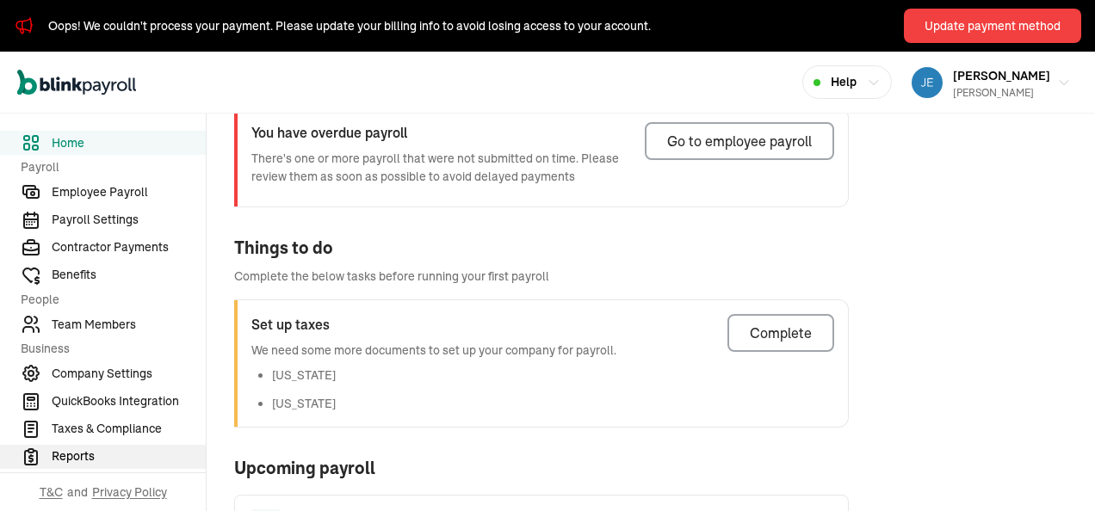
click at [75, 454] on span "Reports" at bounding box center [129, 457] width 154 height 18
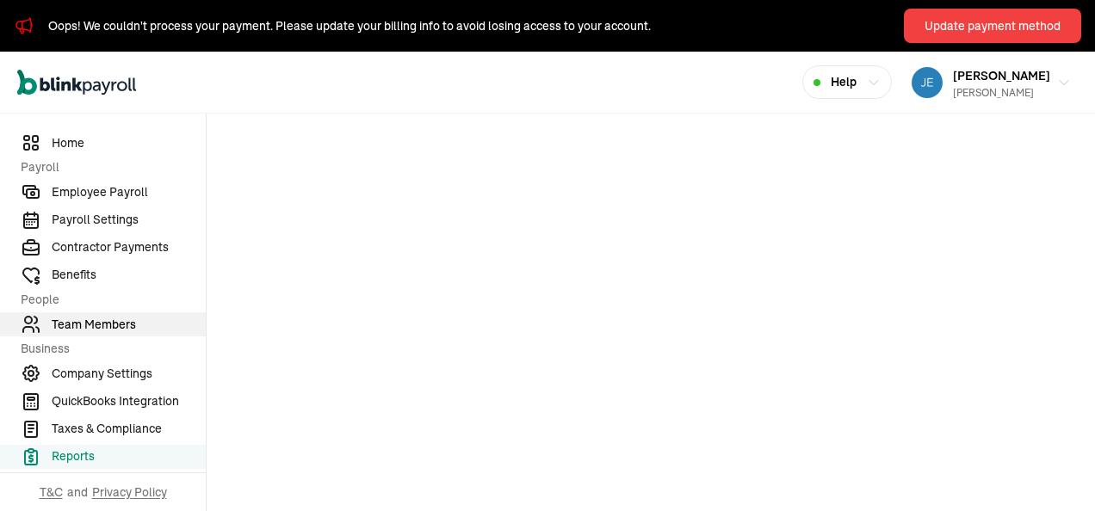
click at [103, 323] on span "Team Members" at bounding box center [129, 325] width 154 height 18
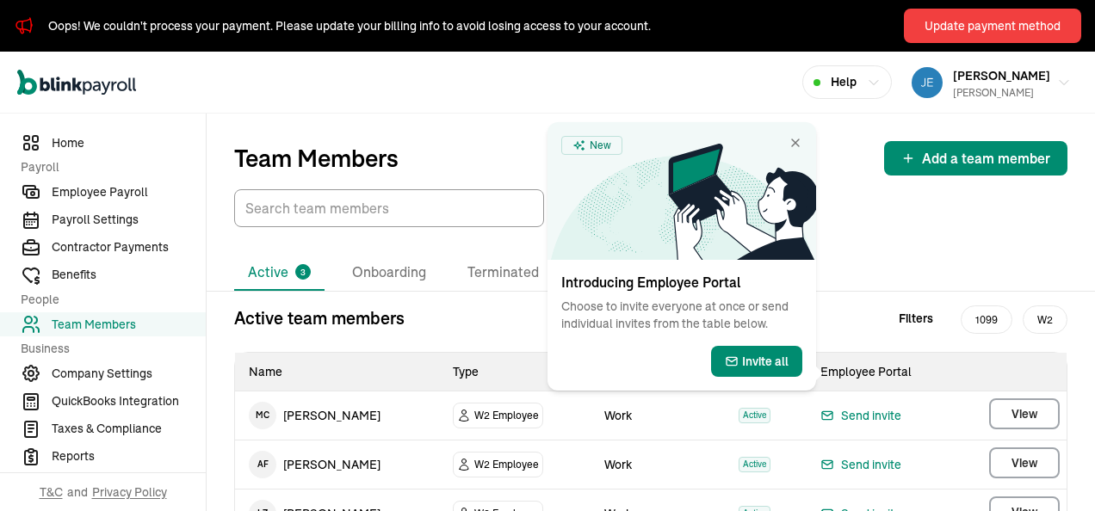
scroll to position [81, 0]
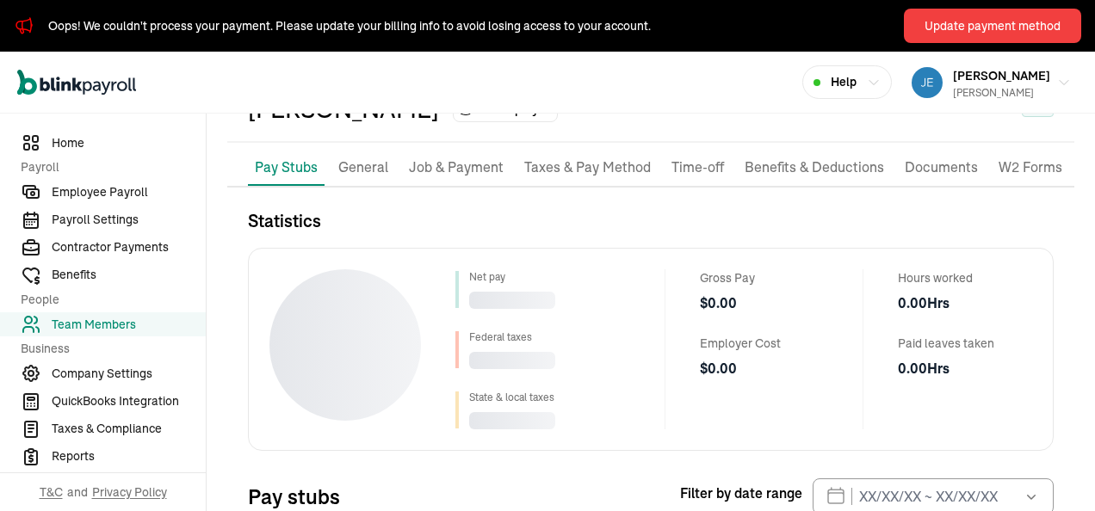
scroll to position [227, 0]
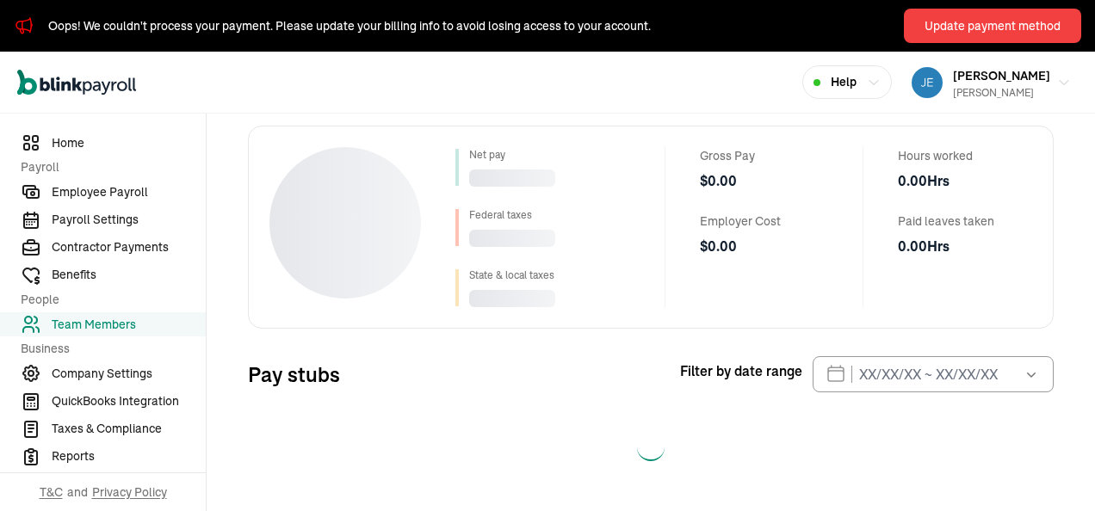
select select "2025"
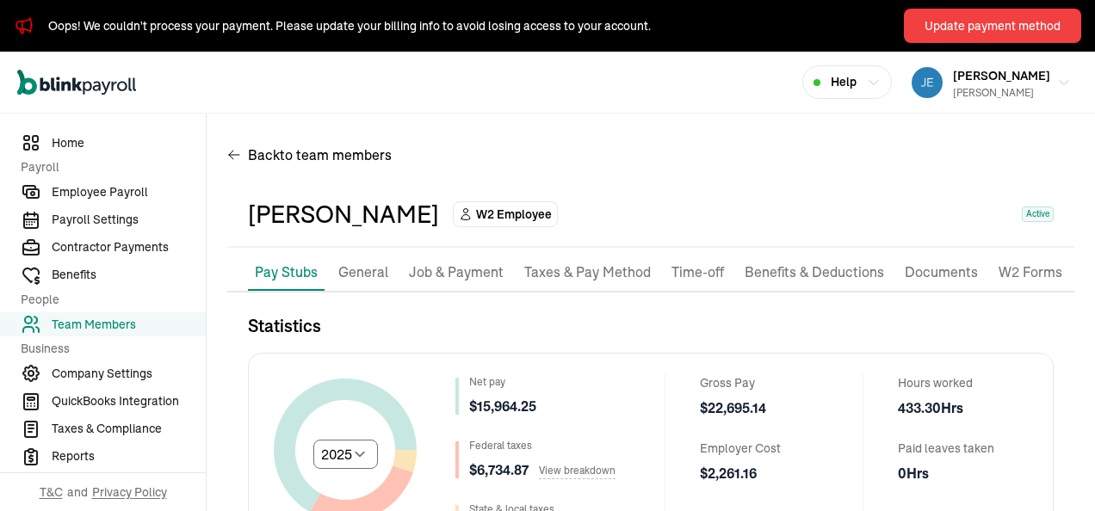
scroll to position [86, 0]
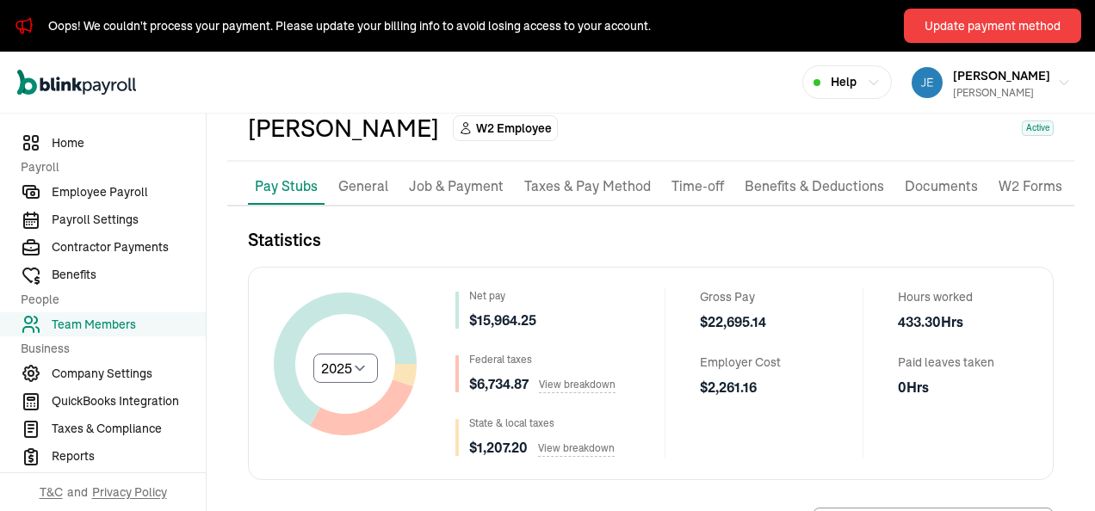
click at [121, 324] on span "Team Members" at bounding box center [129, 325] width 154 height 18
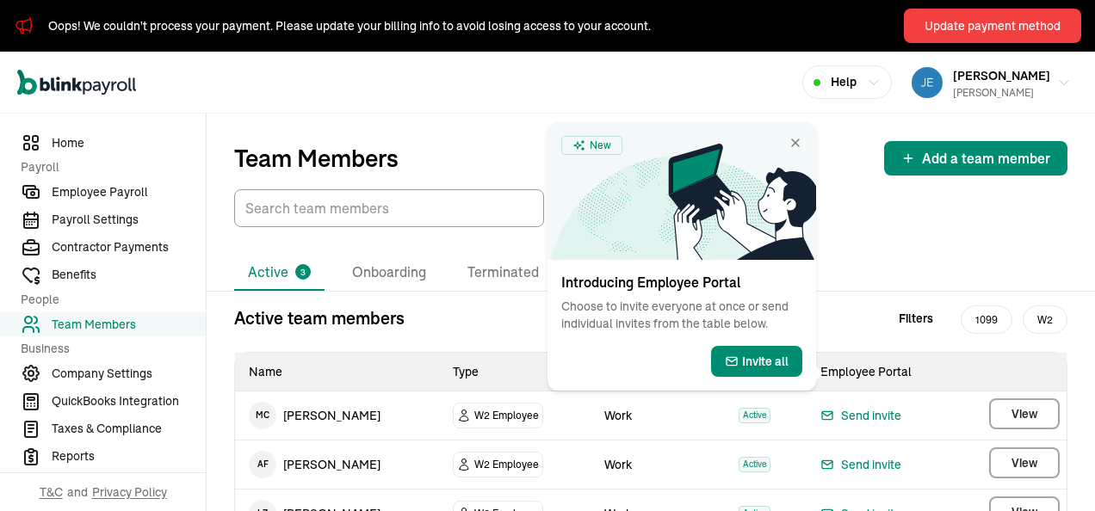
click at [474, 411] on span "W2 Employee" at bounding box center [506, 415] width 65 height 17
click at [964, 232] on div "Active 3 Onboarding Terminated Active team members Filters 1099 W2 Name Type Wo…" at bounding box center [651, 411] width 888 height 368
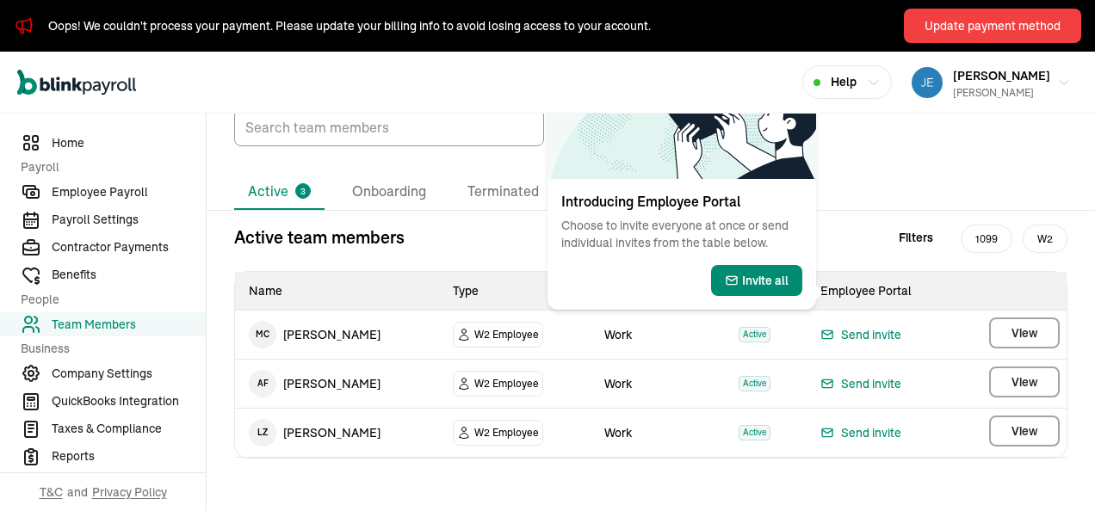
click at [460, 382] on icon at bounding box center [464, 384] width 9 height 11
click at [434, 214] on div "Active 3 Onboarding Terminated Active team members Filters 1099 W2 Name Type Wo…" at bounding box center [651, 330] width 888 height 312
click at [435, 230] on div "Active team members Filters 1099 W2" at bounding box center [650, 238] width 833 height 26
click at [423, 190] on li "Onboarding" at bounding box center [389, 192] width 102 height 36
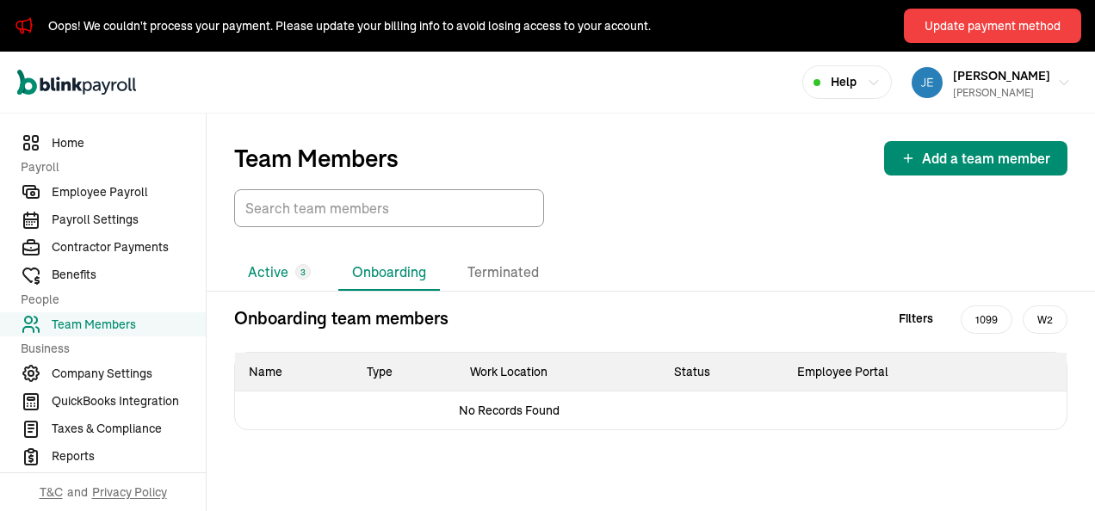
click at [267, 274] on li "Active 3" at bounding box center [279, 273] width 90 height 36
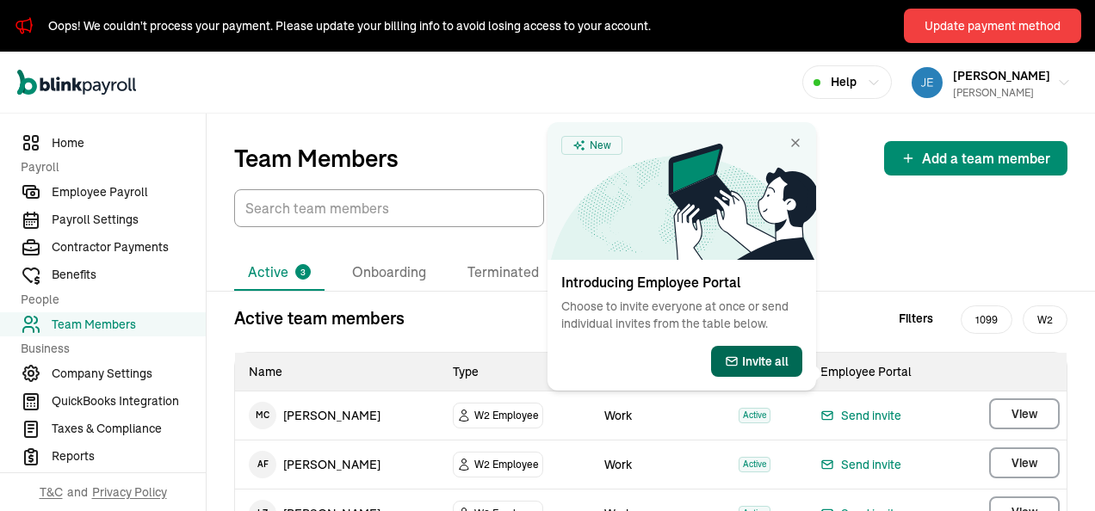
click at [760, 360] on span "Invite all" at bounding box center [765, 361] width 46 height 17
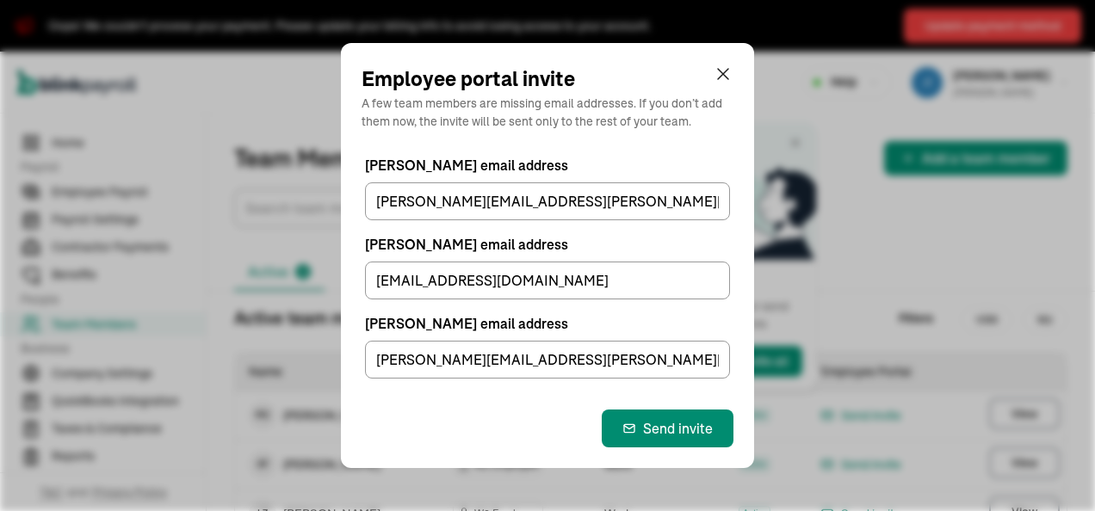
click at [727, 71] on icon "button" at bounding box center [723, 74] width 21 height 21
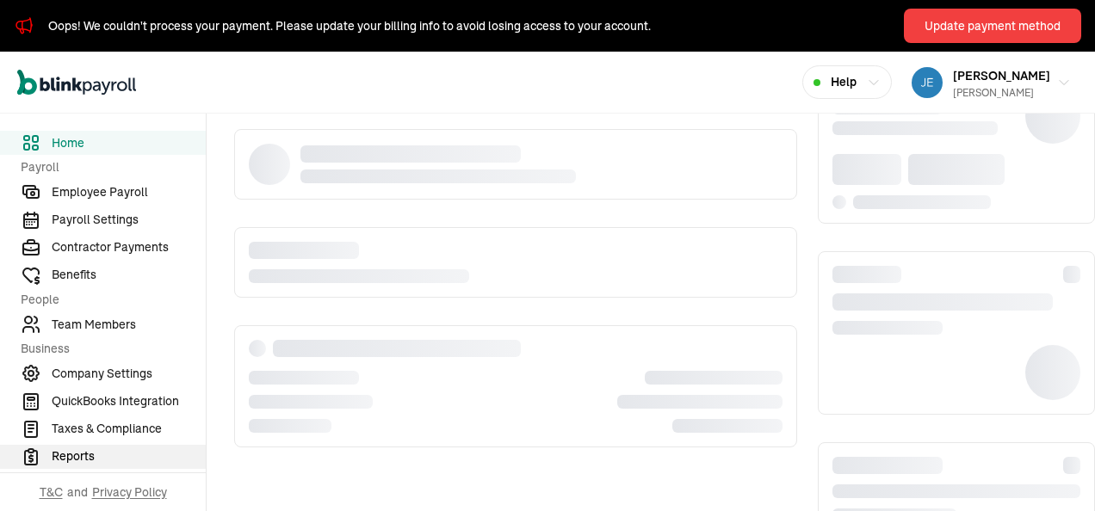
scroll to position [157, 0]
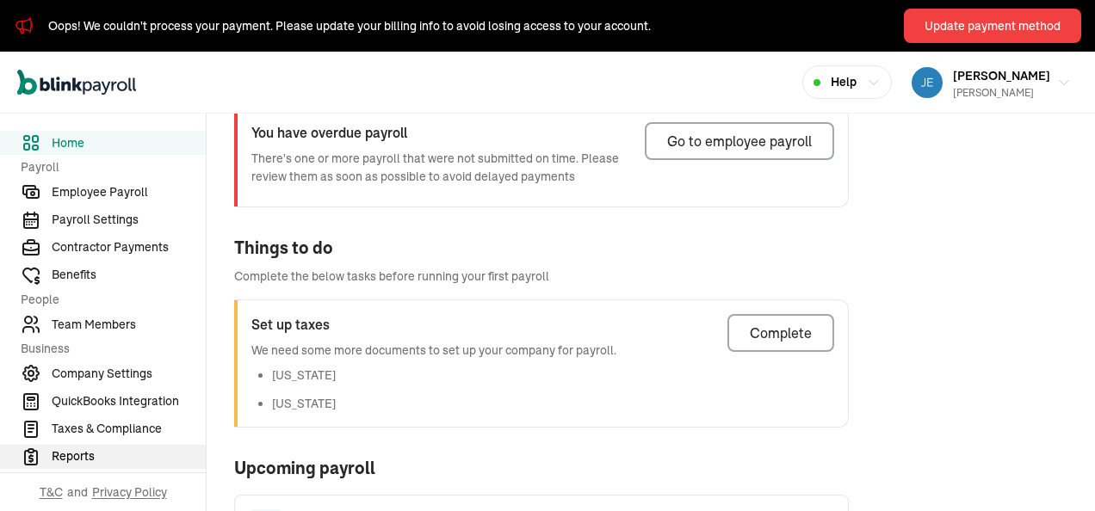
click at [75, 454] on span "Reports" at bounding box center [129, 457] width 154 height 18
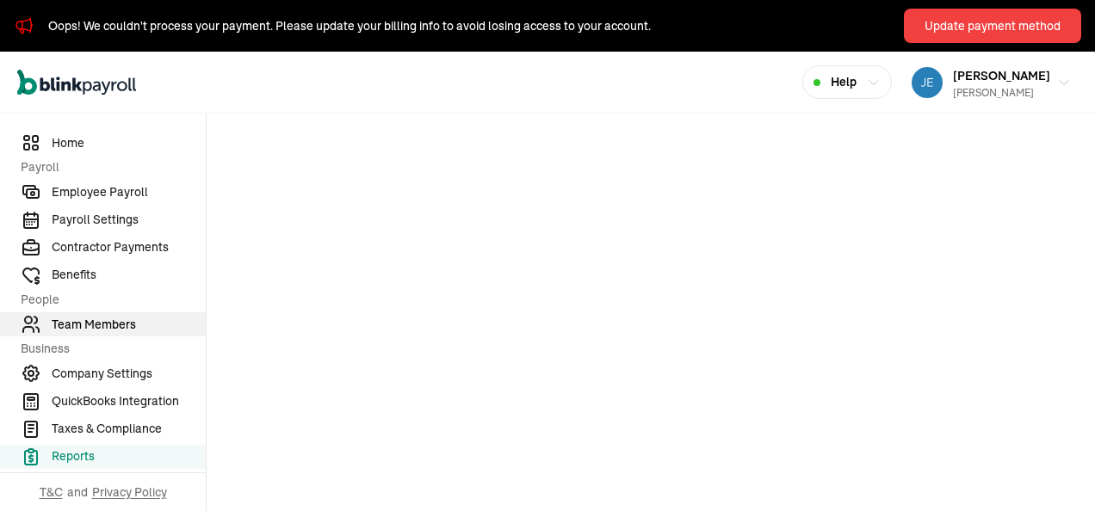
click at [103, 323] on span "Team Members" at bounding box center [129, 325] width 154 height 18
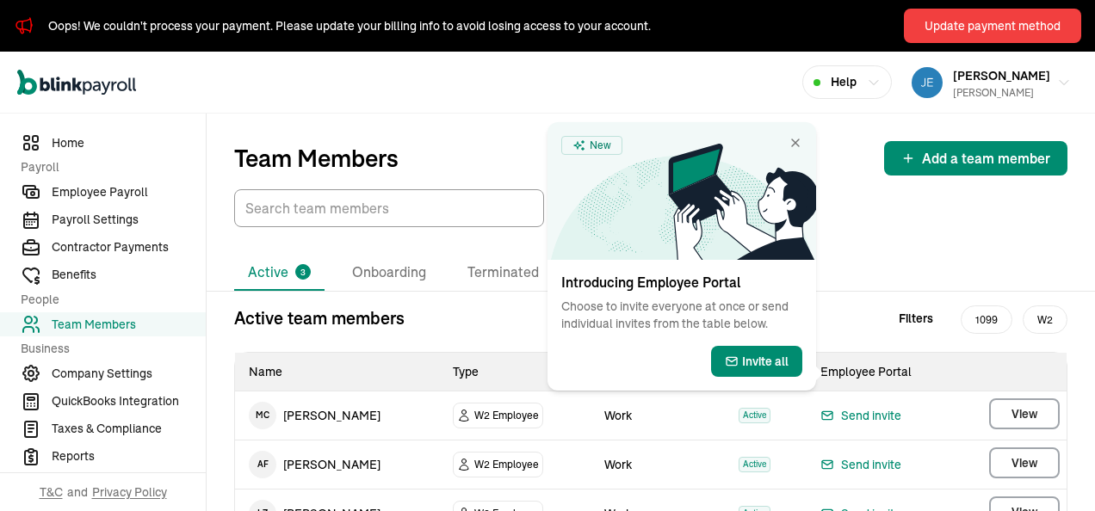
scroll to position [81, 0]
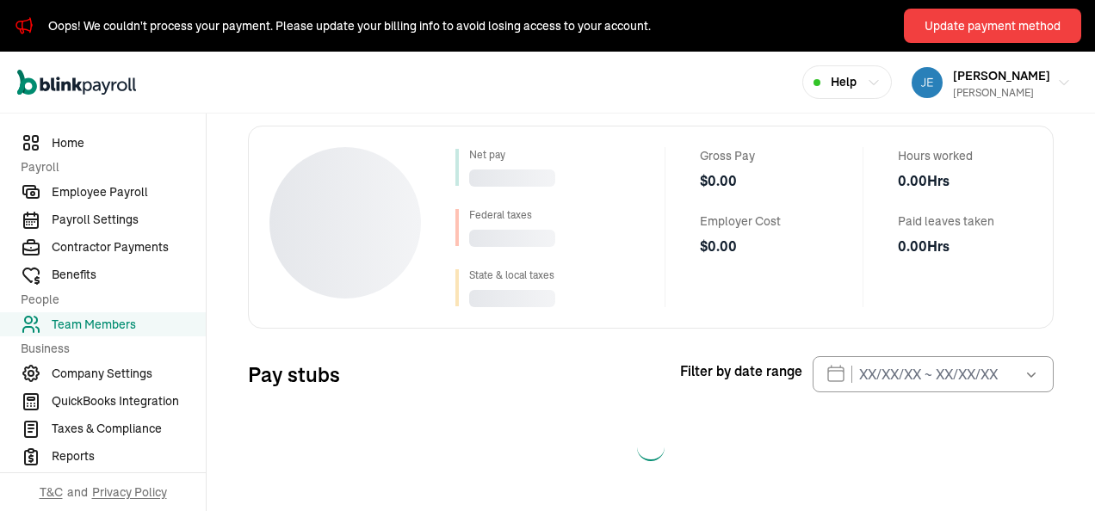
scroll to position [227, 0]
select select "2025"
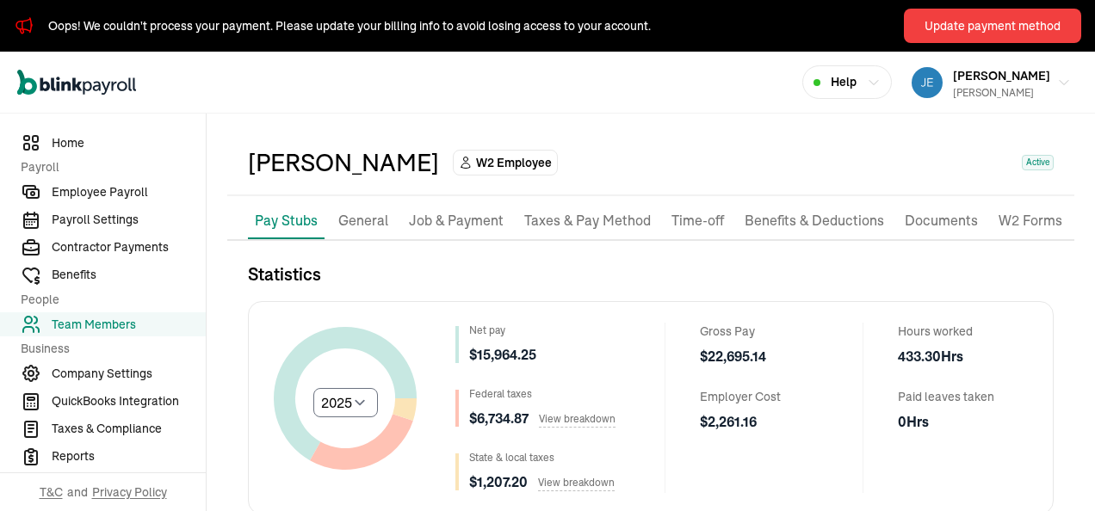
scroll to position [86, 0]
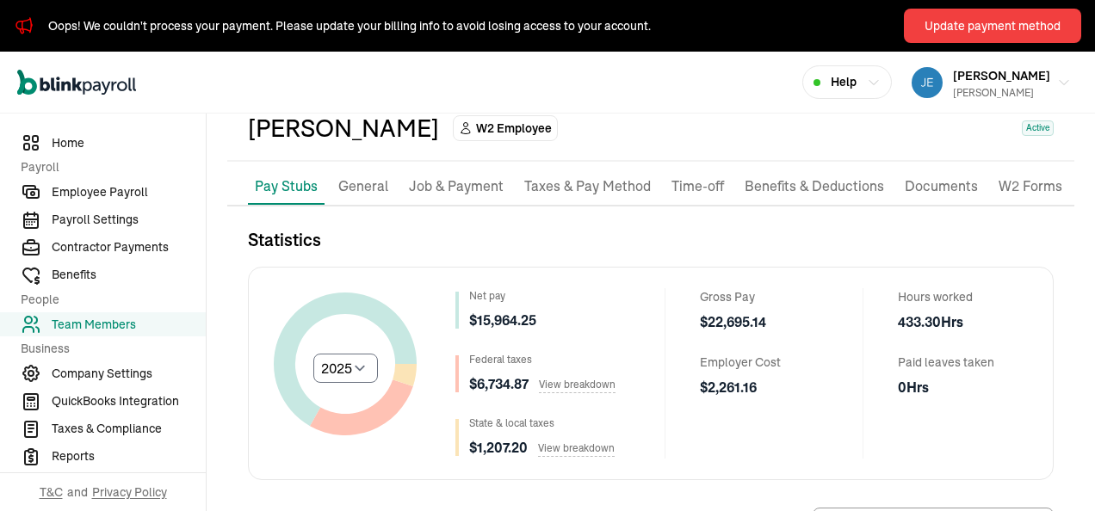
click at [121, 324] on span "Team Members" at bounding box center [129, 325] width 154 height 18
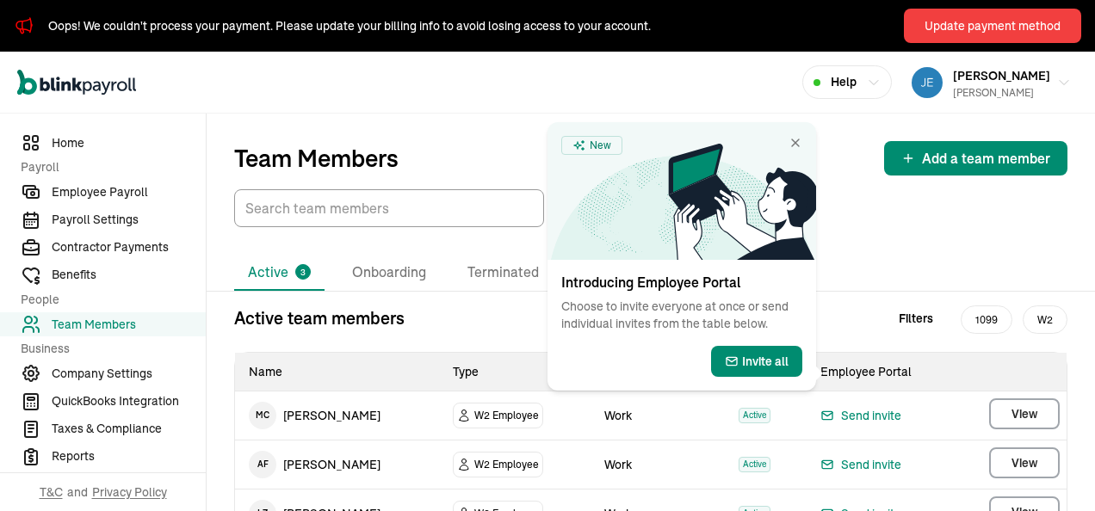
click at [474, 411] on span "W2 Employee" at bounding box center [506, 415] width 65 height 17
click at [964, 232] on div "Active 3 Onboarding Terminated Active team members Filters 1099 W2 Name Type Wo…" at bounding box center [651, 411] width 888 height 368
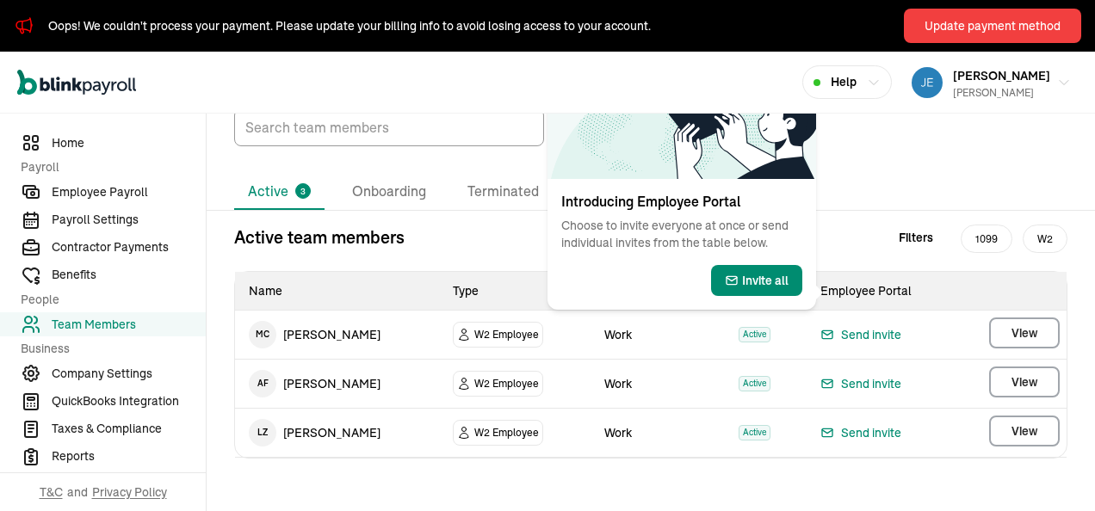
click at [460, 382] on icon at bounding box center [464, 384] width 9 height 11
click at [434, 214] on div "Active 3 Onboarding Terminated Active team members Filters 1099 W2 Name Type Wo…" at bounding box center [651, 330] width 888 height 312
click at [435, 230] on div "Active team members Filters 1099 W2" at bounding box center [650, 238] width 833 height 26
click at [423, 190] on li "Onboarding" at bounding box center [389, 192] width 102 height 36
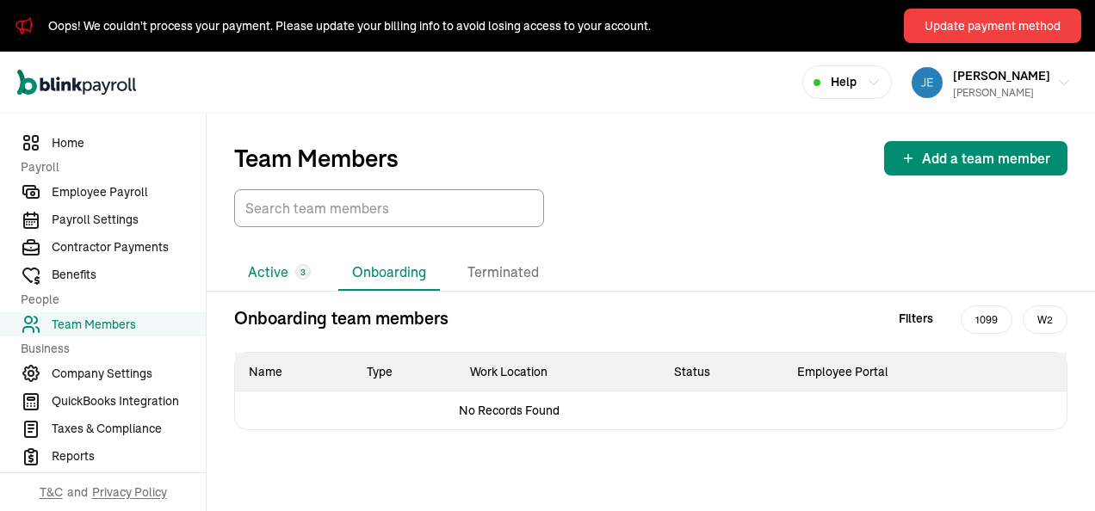
click at [267, 274] on li "Active 3" at bounding box center [279, 273] width 90 height 36
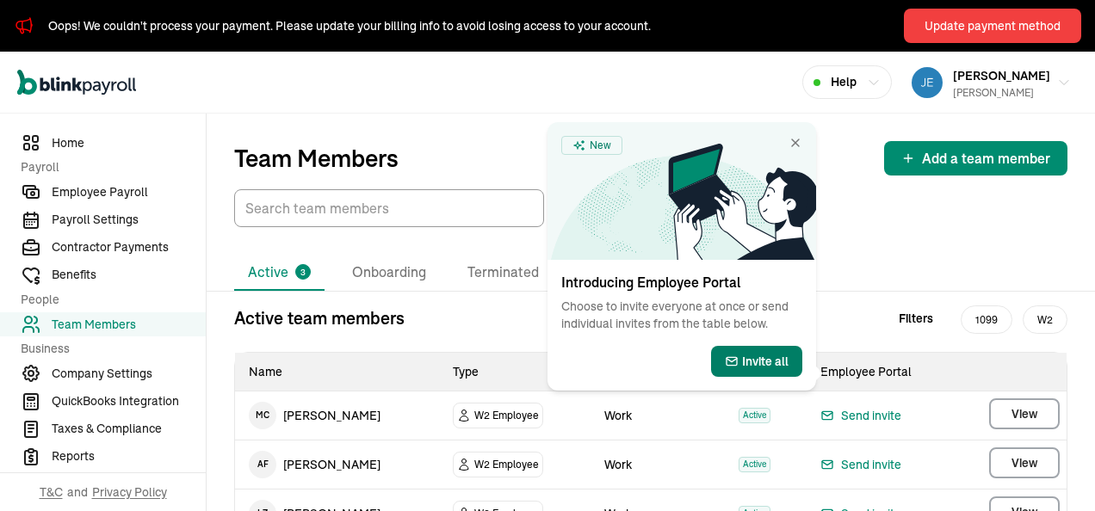
click at [760, 360] on span "Invite all" at bounding box center [765, 361] width 46 height 17
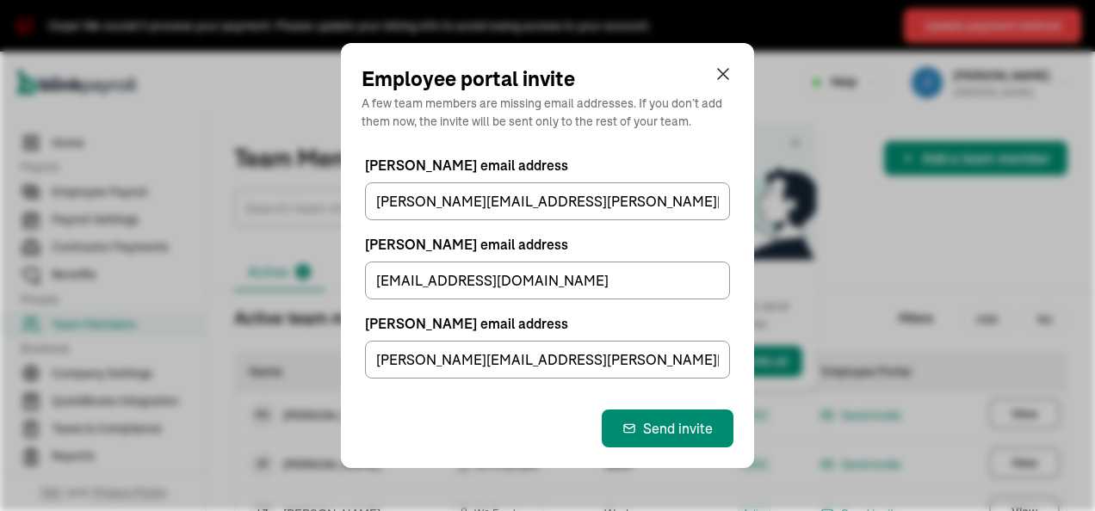
click at [727, 71] on icon "button" at bounding box center [723, 74] width 21 height 21
